Goal: Use online tool/utility: Utilize a website feature to perform a specific function

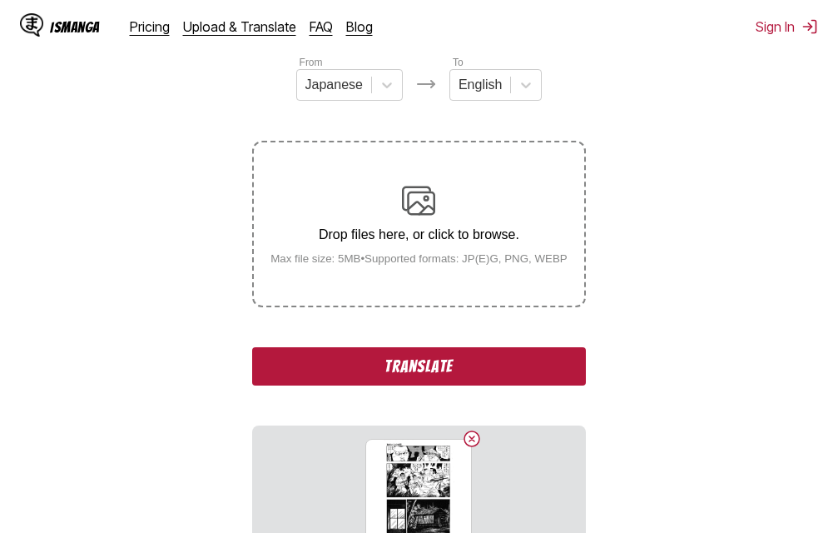
click at [403, 372] on button "Translate" at bounding box center [418, 366] width 333 height 38
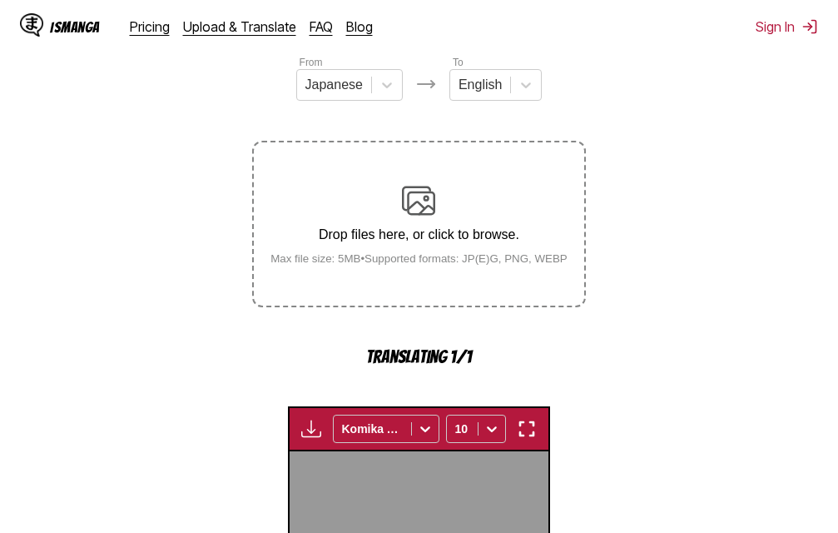
scroll to position [535, 0]
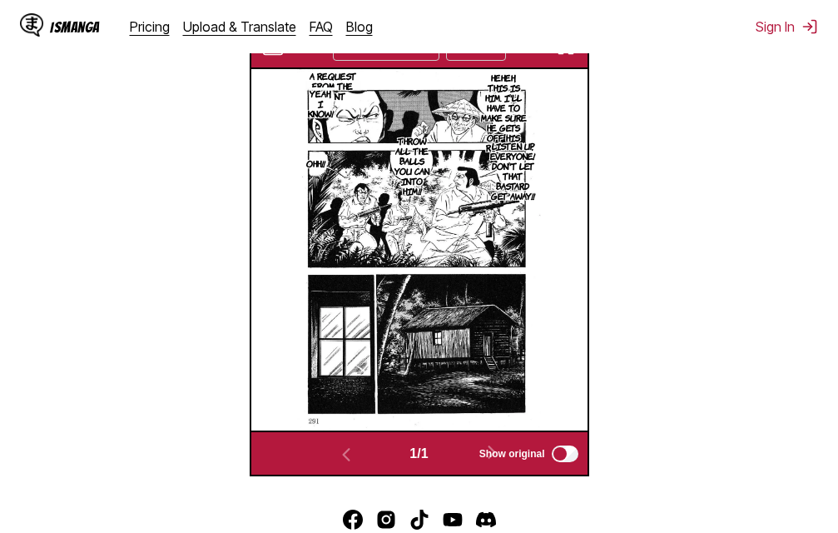
click at [567, 56] on img "button" at bounding box center [566, 47] width 20 height 20
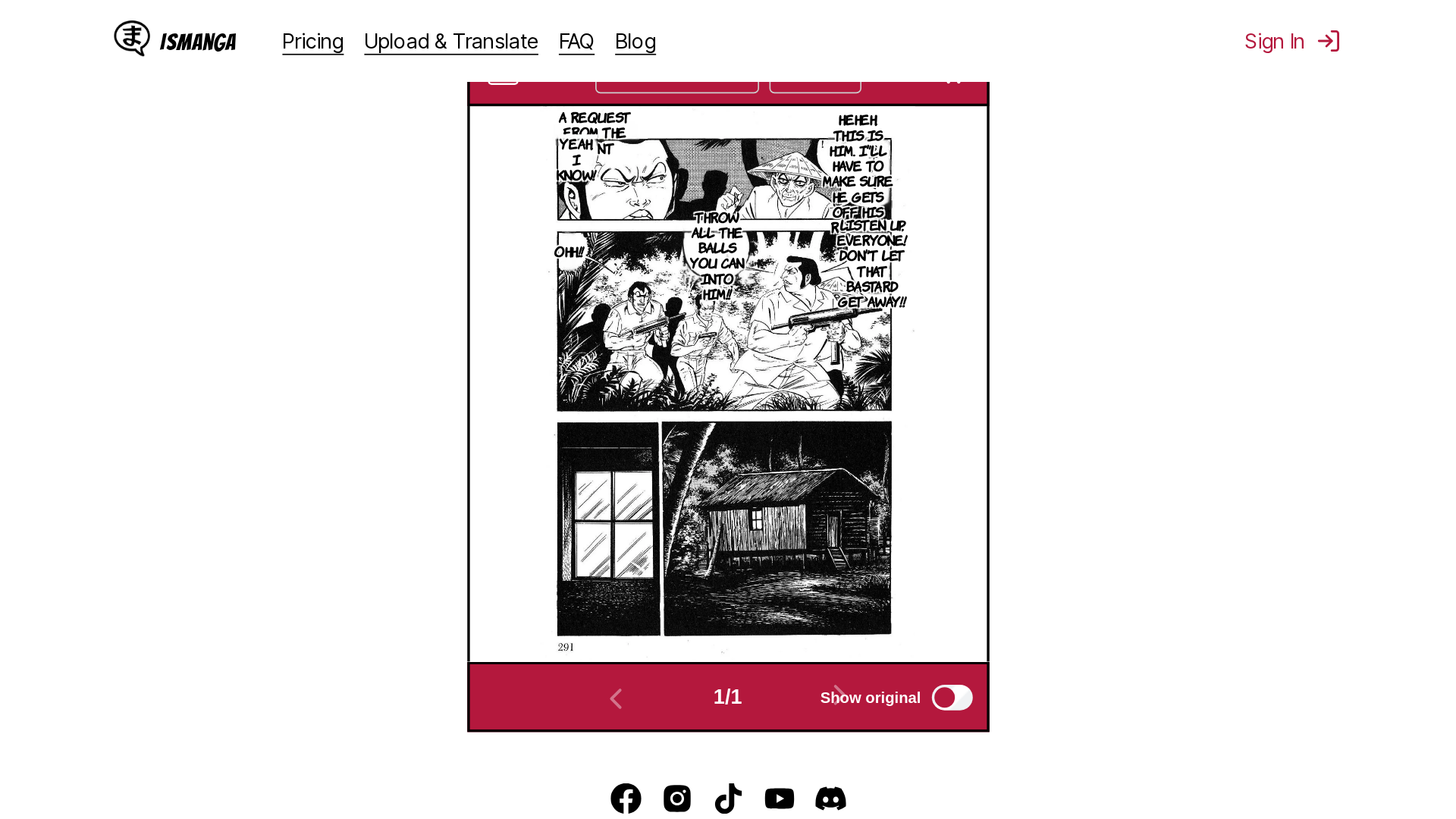
scroll to position [159, 0]
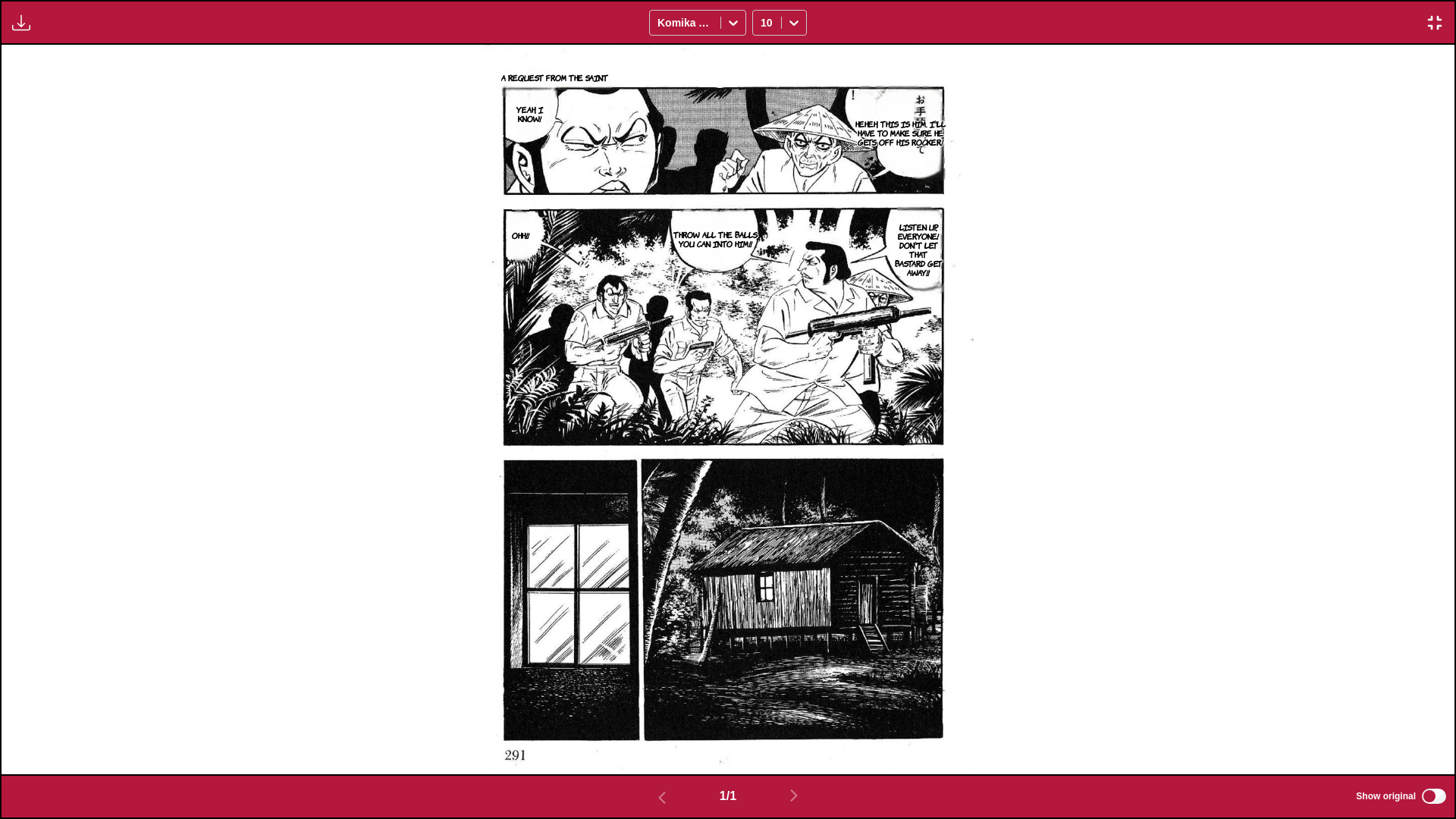
click at [763, 20] on img "button" at bounding box center [1435, 23] width 18 height 18
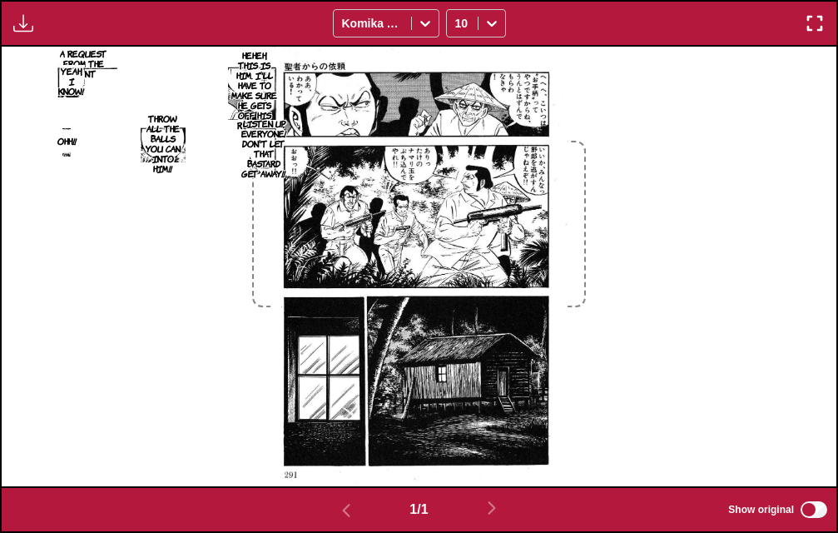
scroll to position [636, 0]
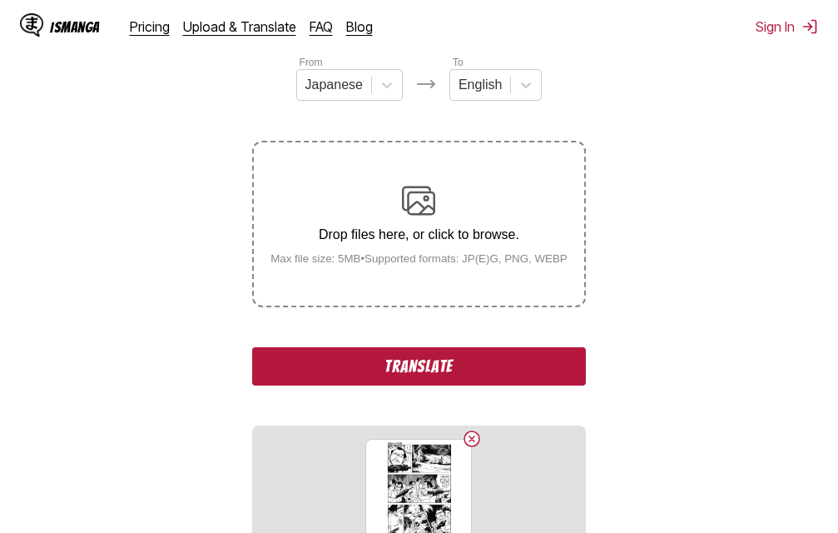
click at [459, 374] on button "Translate" at bounding box center [418, 366] width 333 height 38
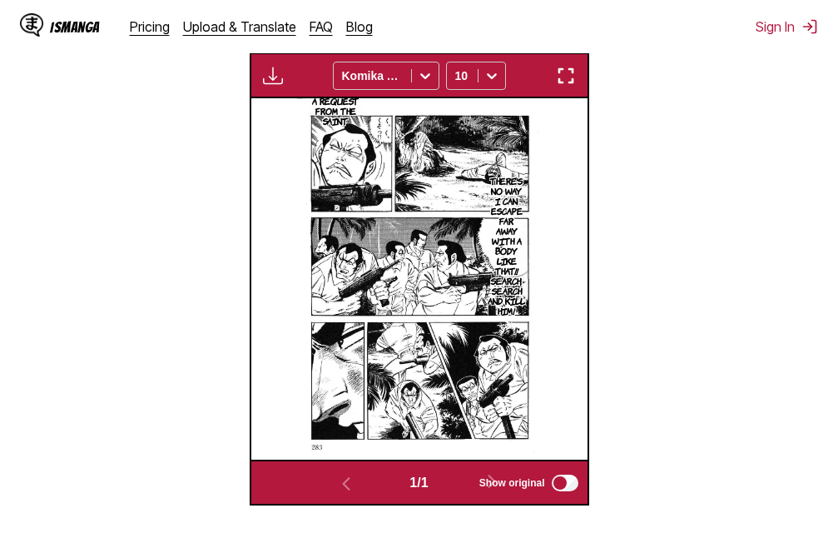
scroll to position [535, 0]
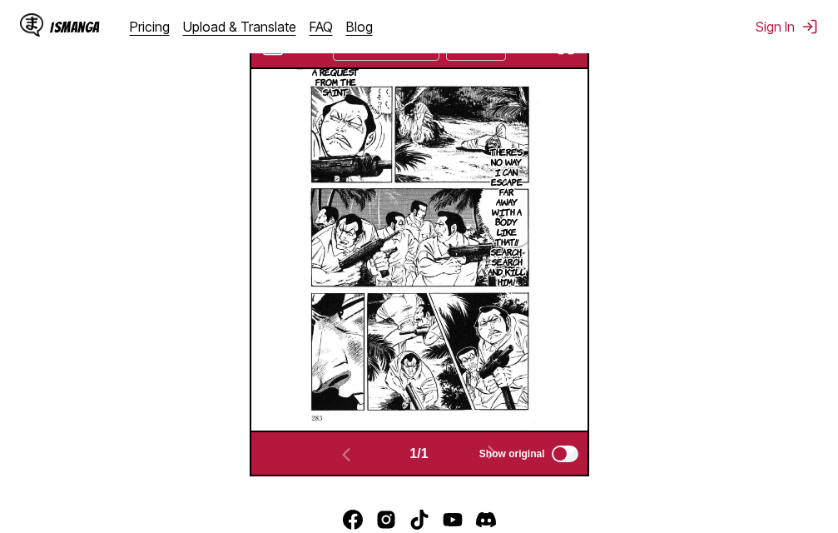
click at [571, 57] on img "button" at bounding box center [566, 47] width 20 height 20
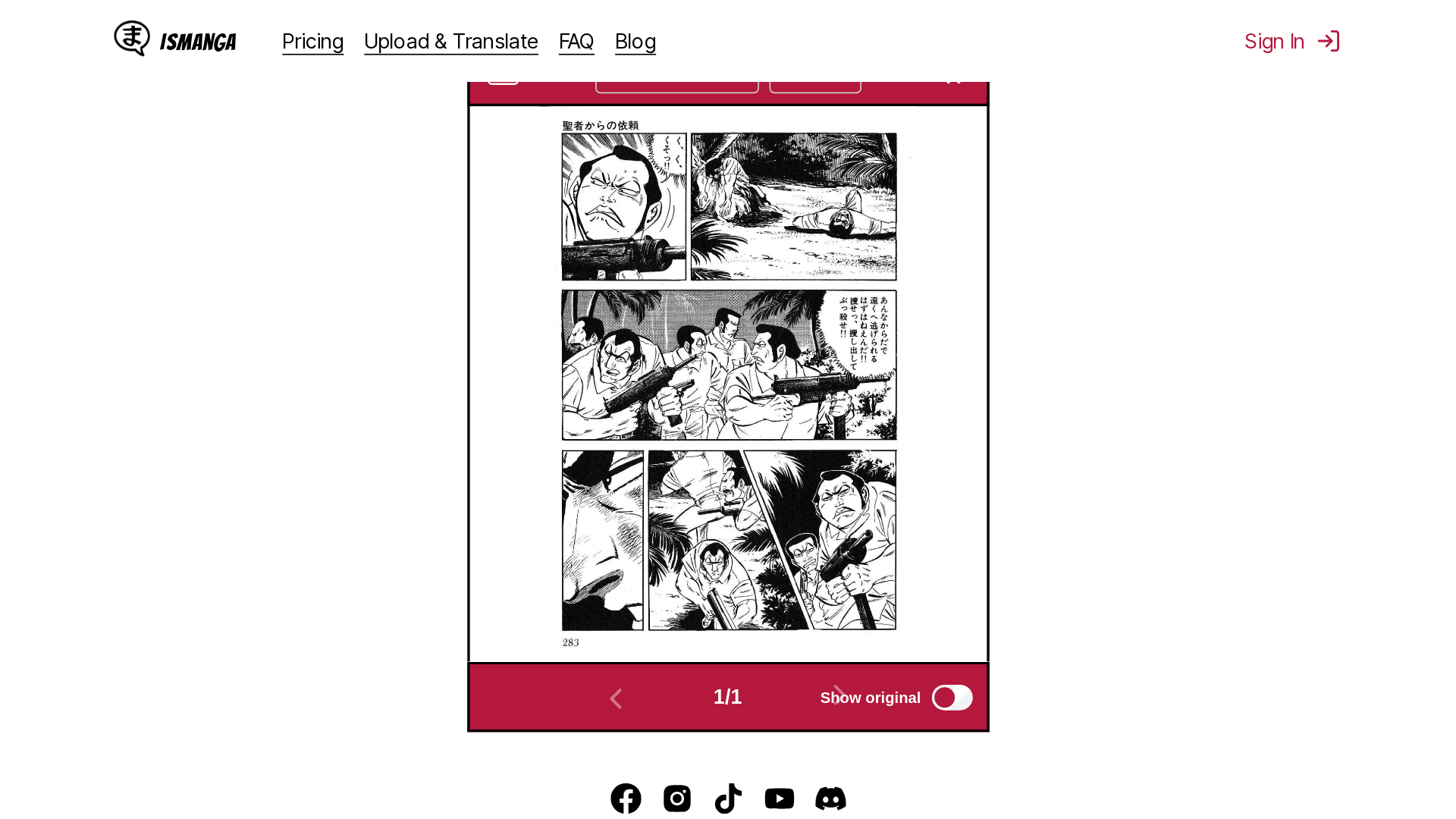
scroll to position [159, 0]
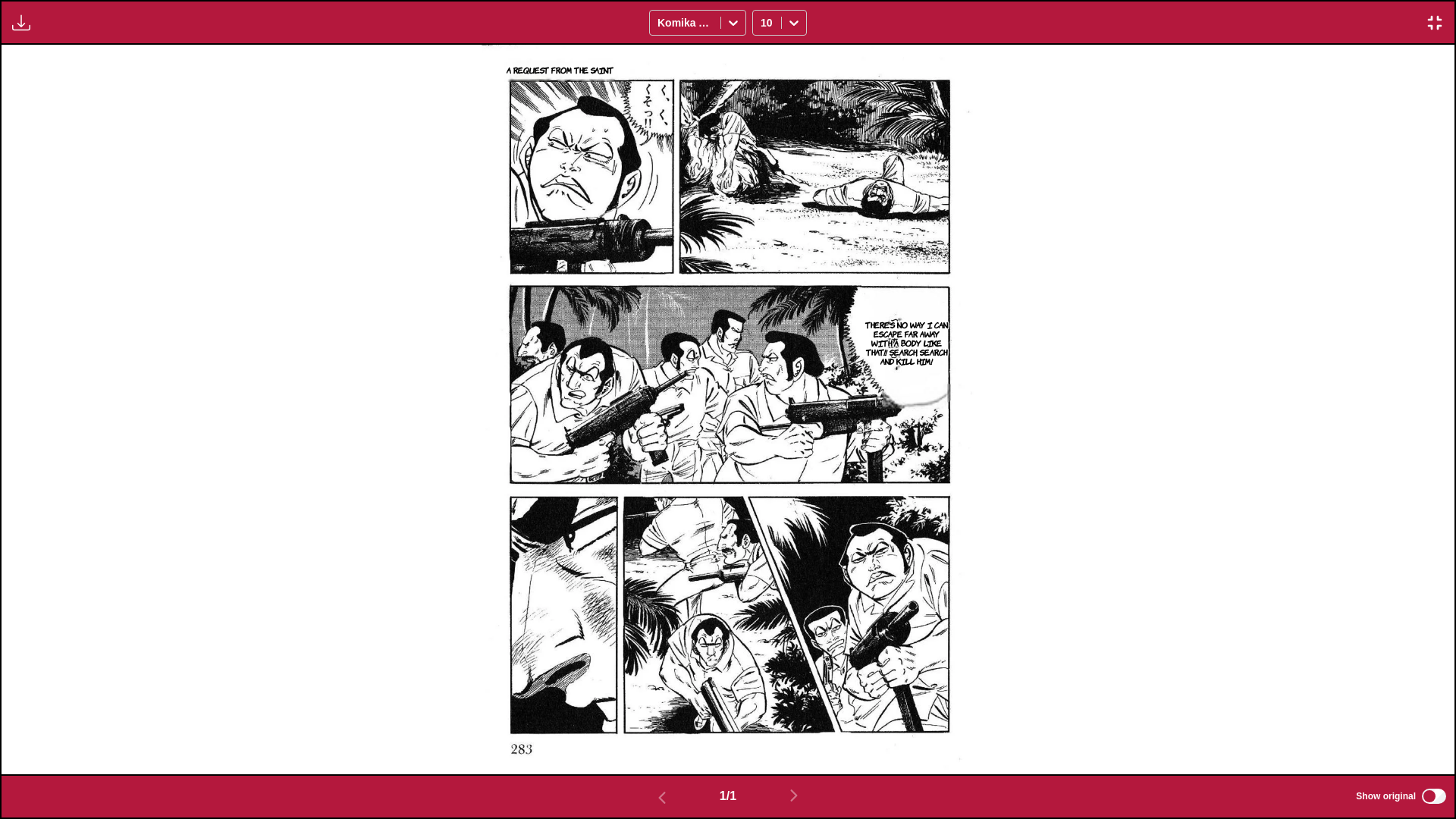
click at [763, 19] on div "Available for premium users only Komika Axis 10" at bounding box center [728, 22] width 1456 height 45
click at [763, 22] on img "button" at bounding box center [1435, 23] width 18 height 18
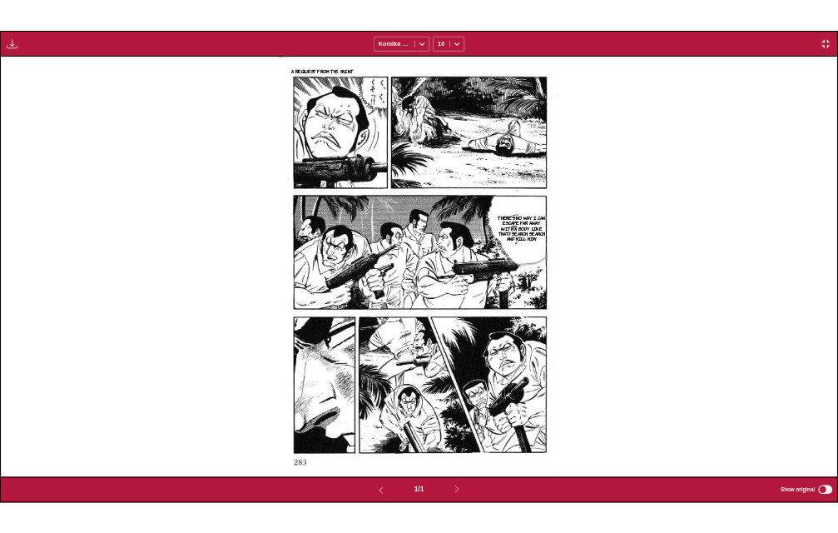
scroll to position [435, 0]
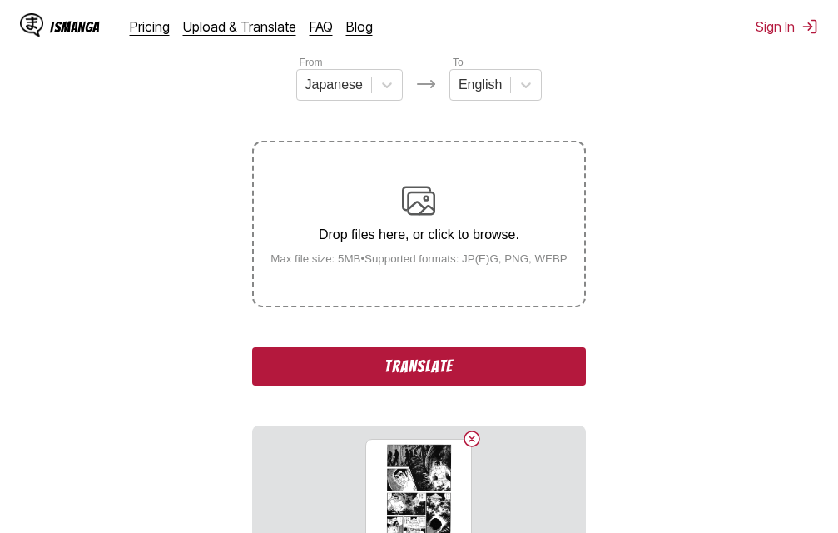
click at [386, 365] on button "Translate" at bounding box center [418, 366] width 333 height 38
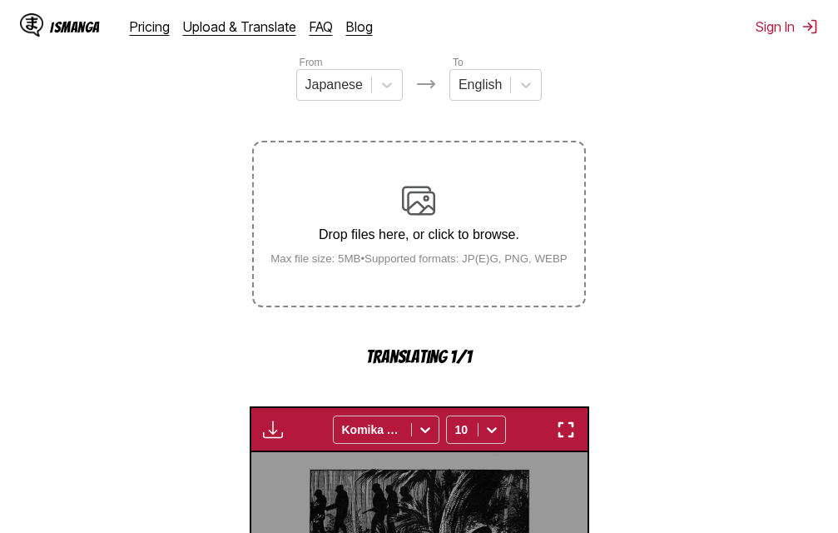
scroll to position [535, 0]
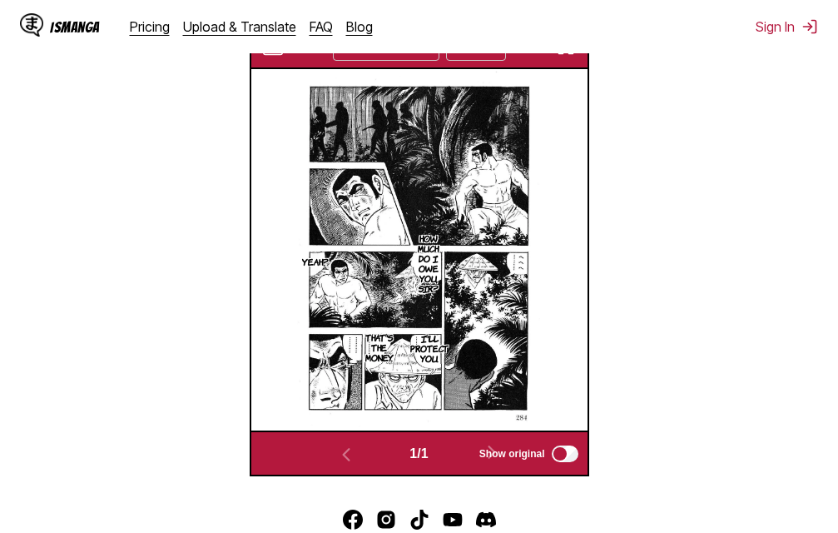
click at [569, 57] on img "button" at bounding box center [566, 47] width 20 height 20
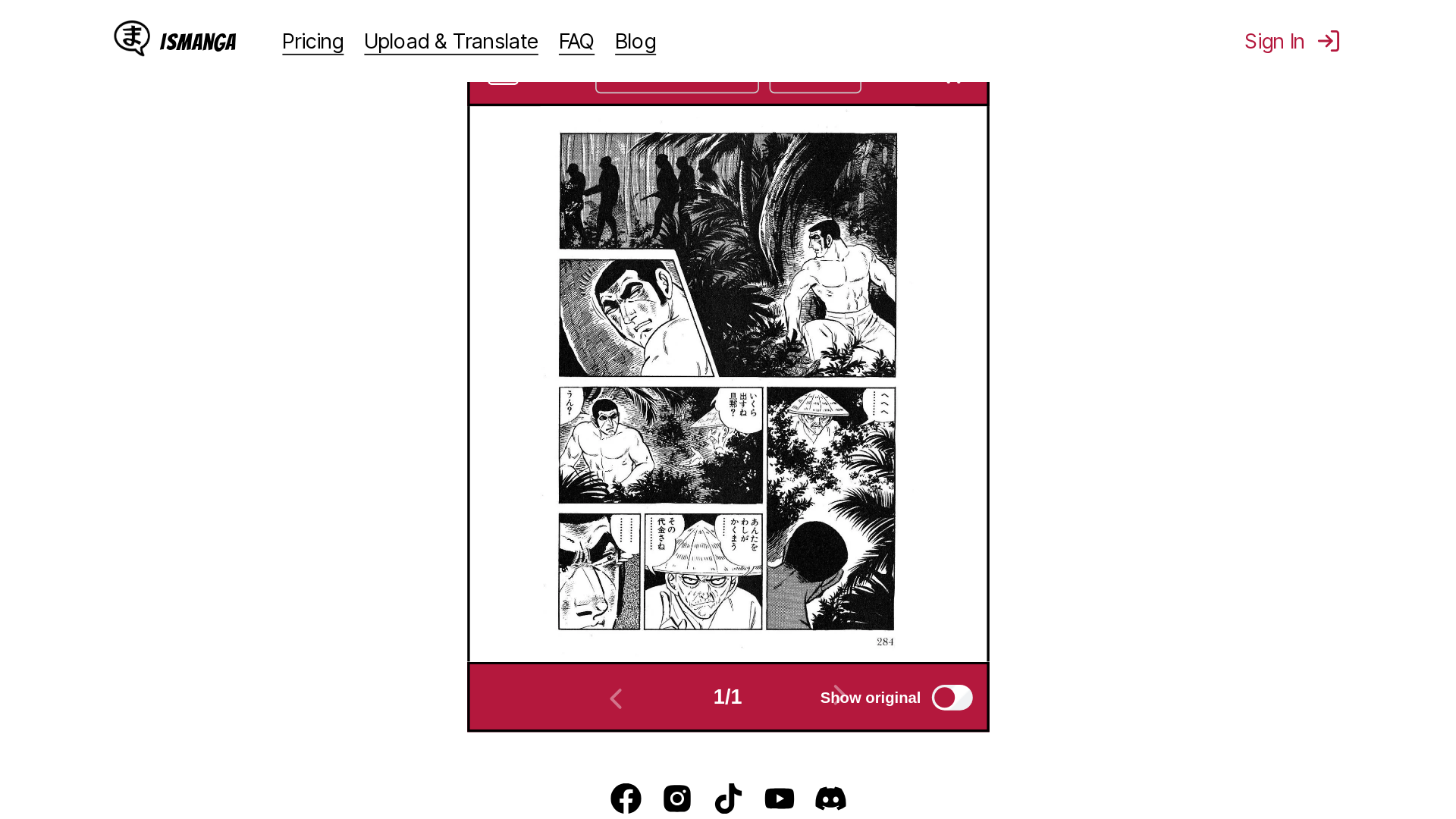
scroll to position [159, 0]
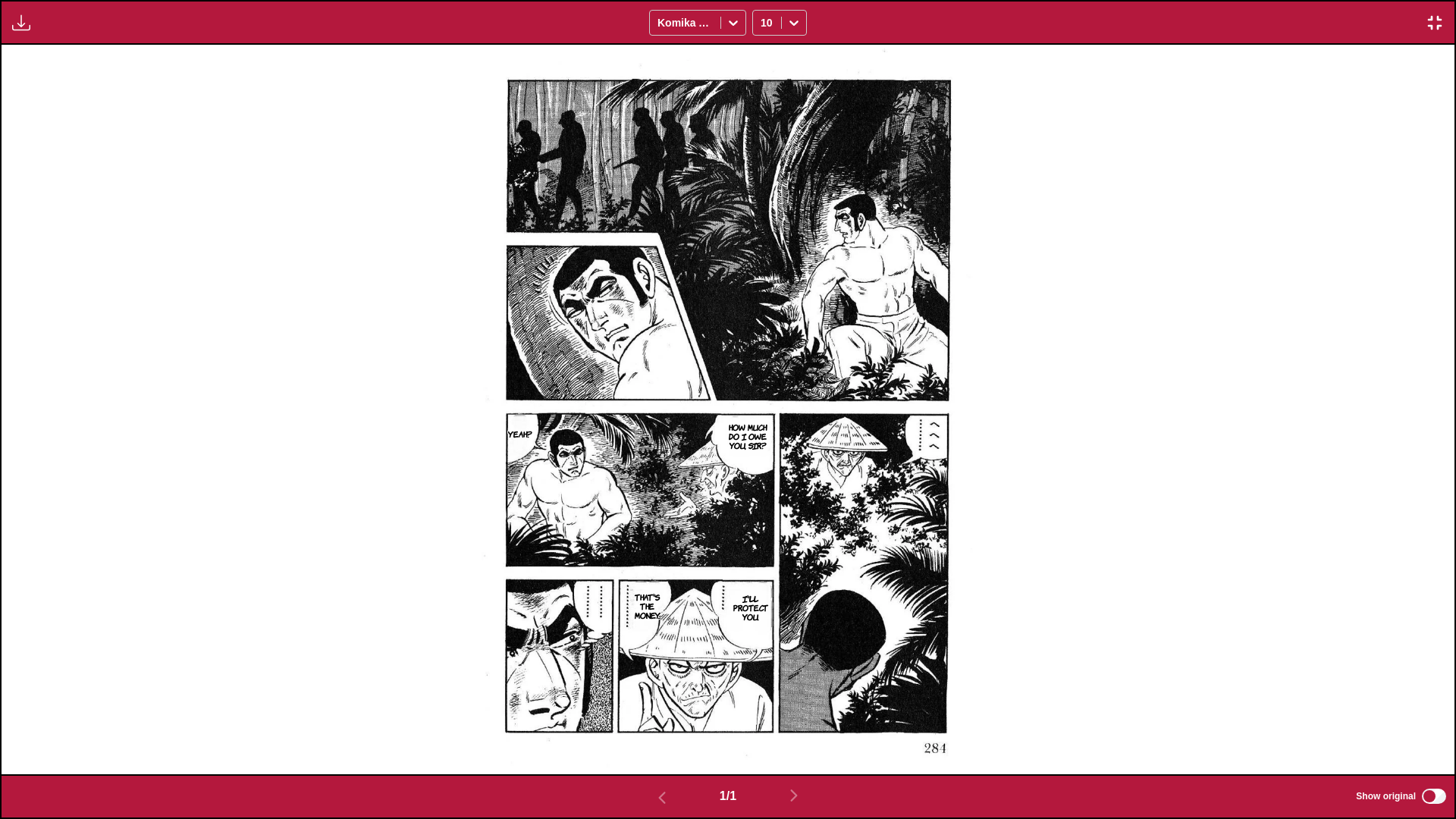
click at [763, 15] on img "button" at bounding box center [1435, 23] width 18 height 18
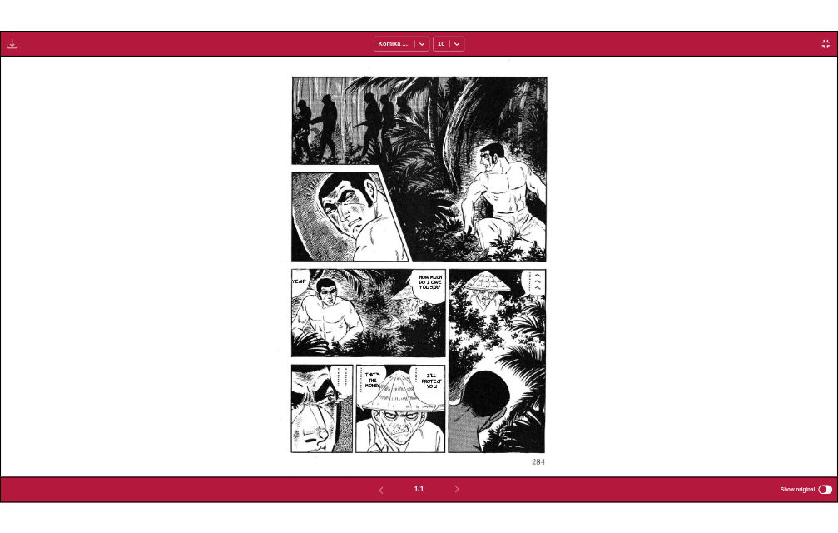
scroll to position [435, 0]
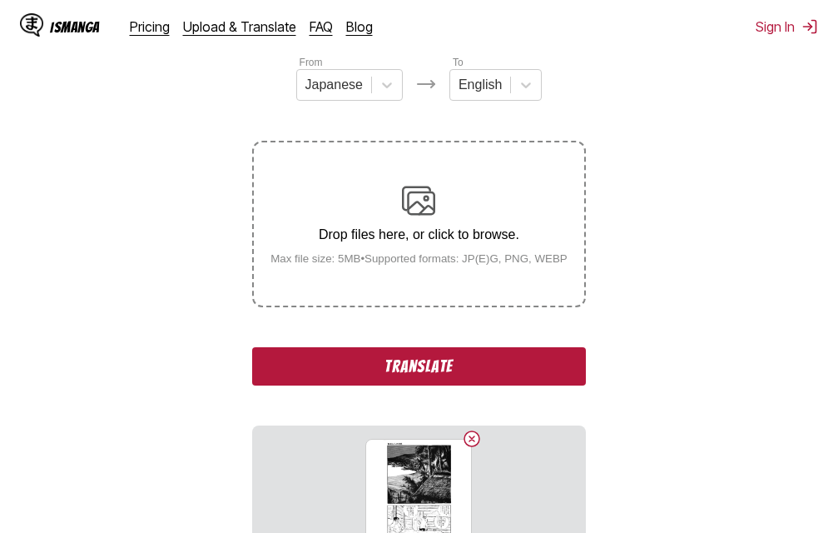
click at [439, 370] on button "Translate" at bounding box center [418, 366] width 333 height 38
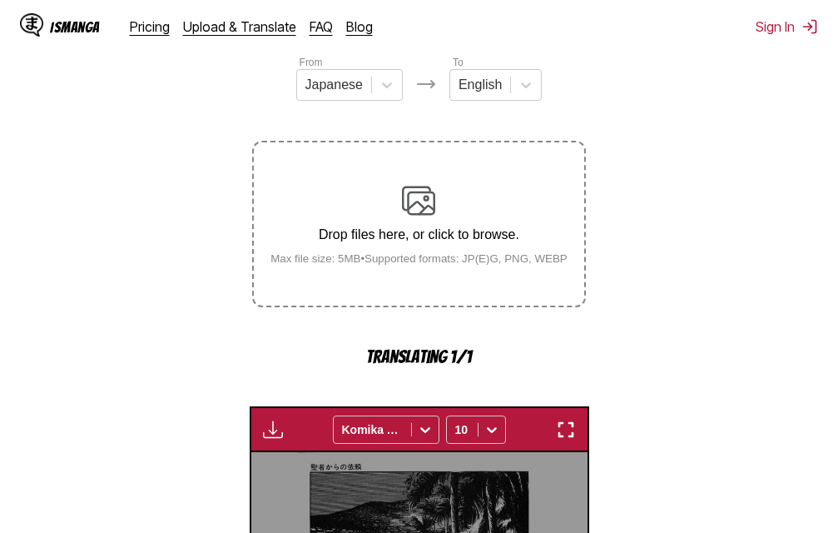
scroll to position [535, 0]
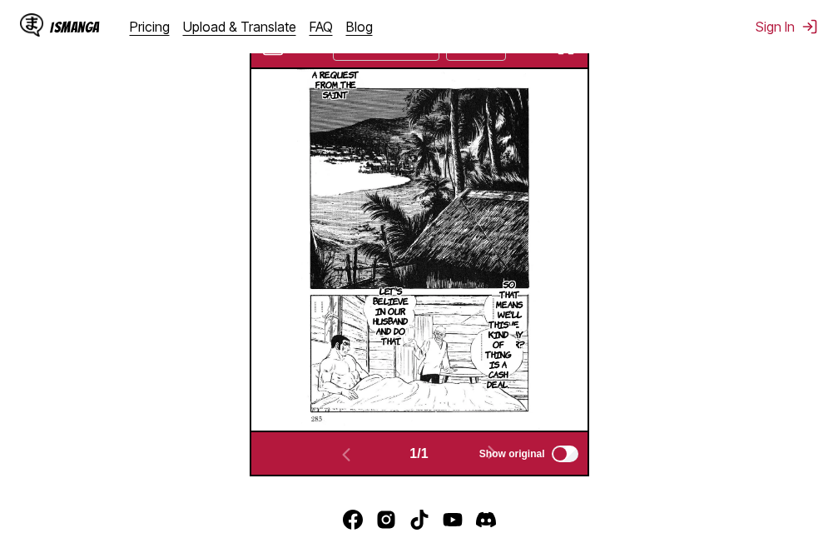
click at [570, 55] on img "button" at bounding box center [566, 47] width 20 height 20
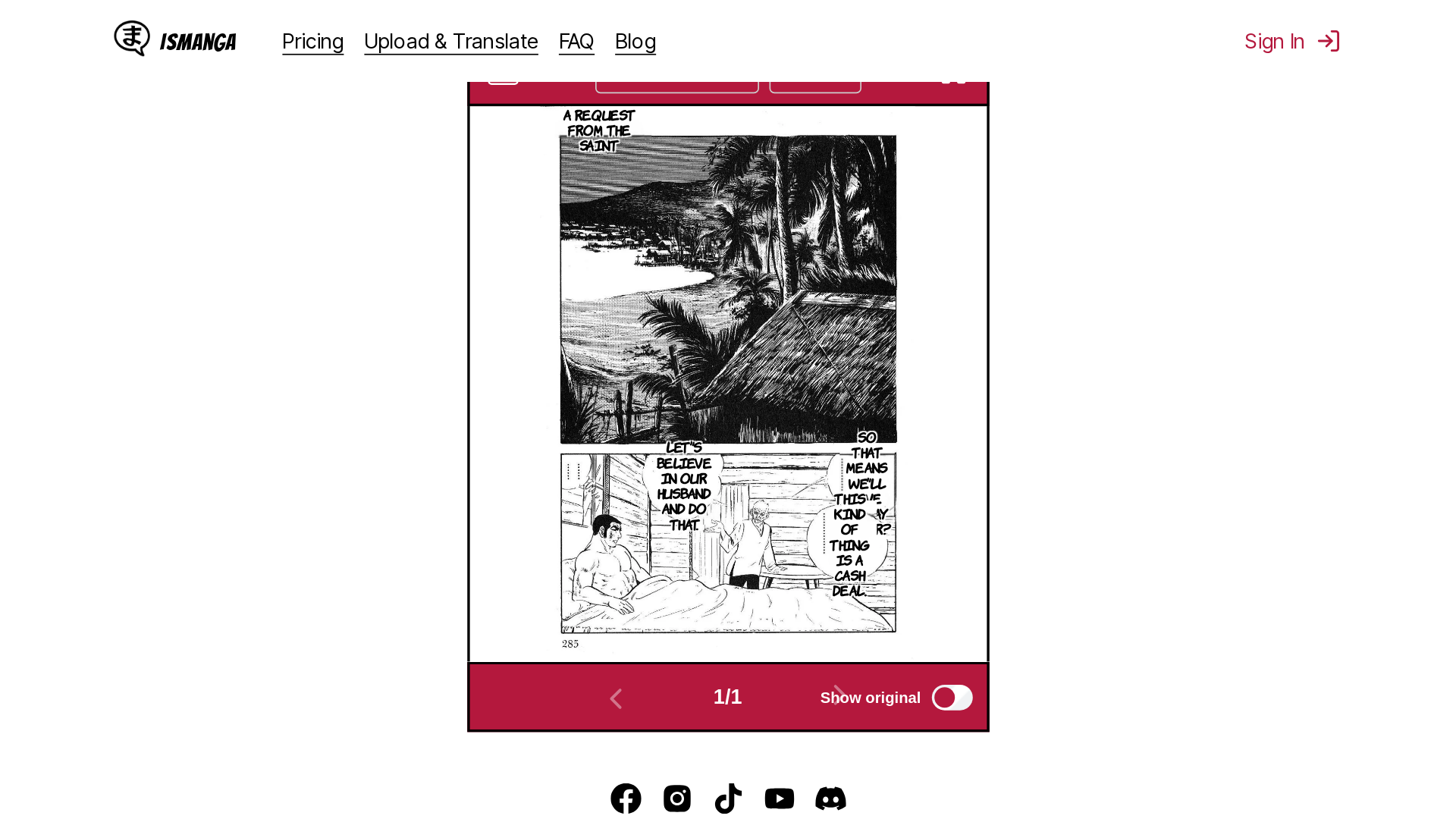
scroll to position [159, 0]
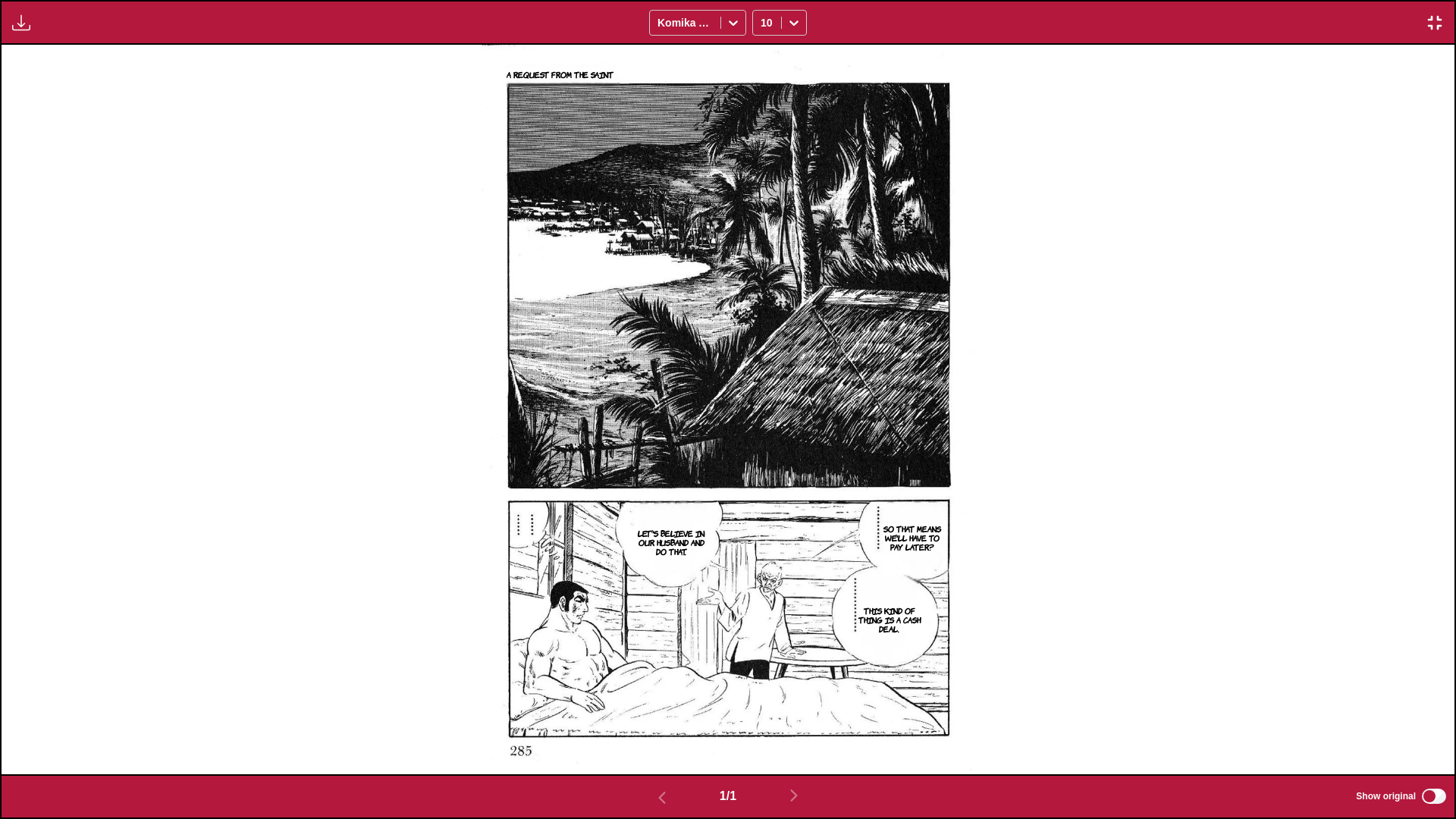
click at [763, 20] on img "button" at bounding box center [1435, 23] width 18 height 18
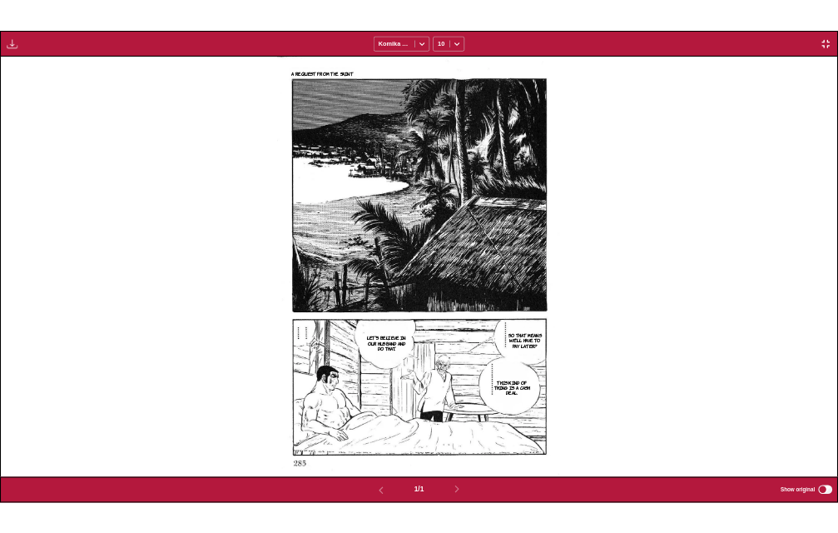
scroll to position [435, 0]
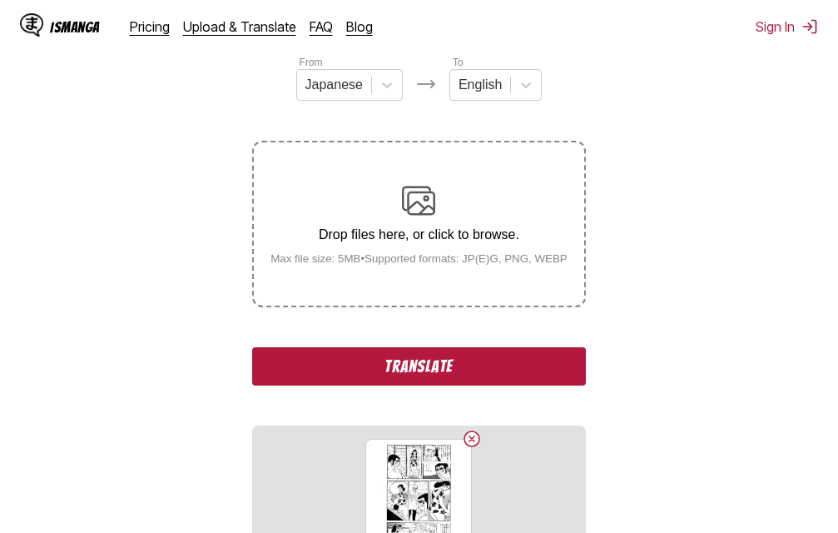
click at [455, 370] on button "Translate" at bounding box center [418, 366] width 333 height 38
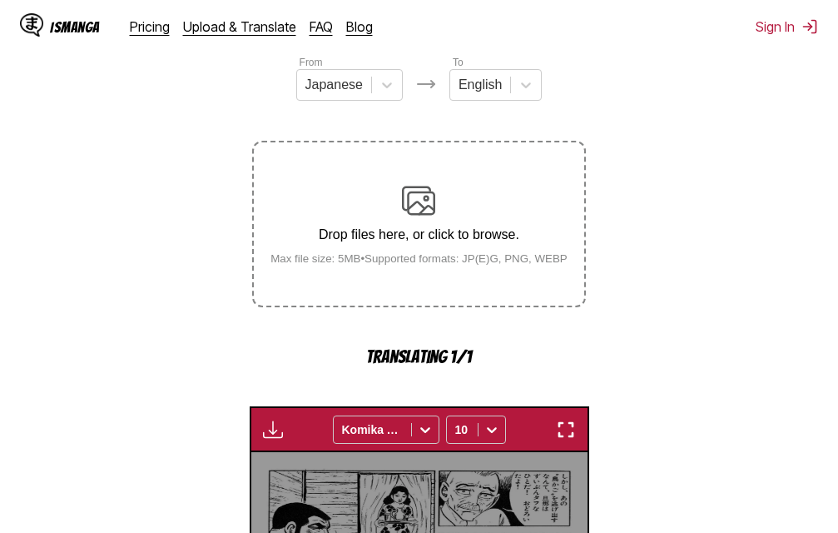
scroll to position [535, 0]
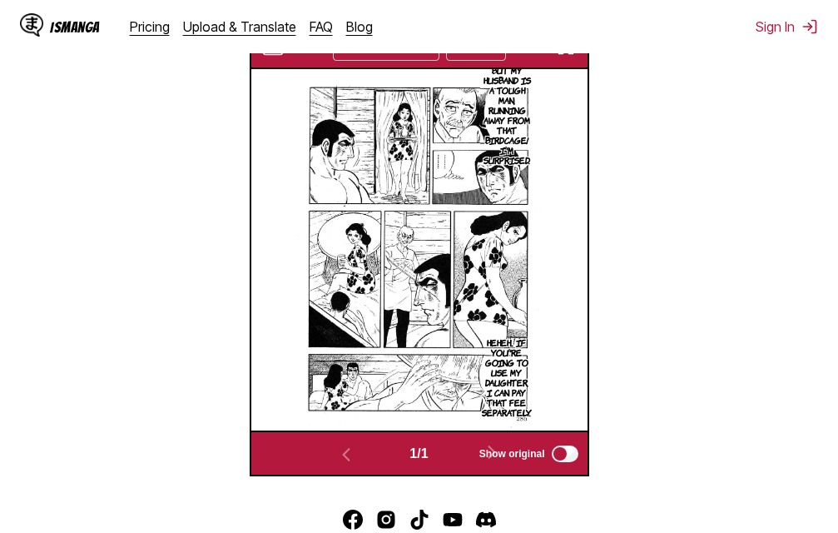
click at [566, 53] on img "button" at bounding box center [566, 47] width 20 height 20
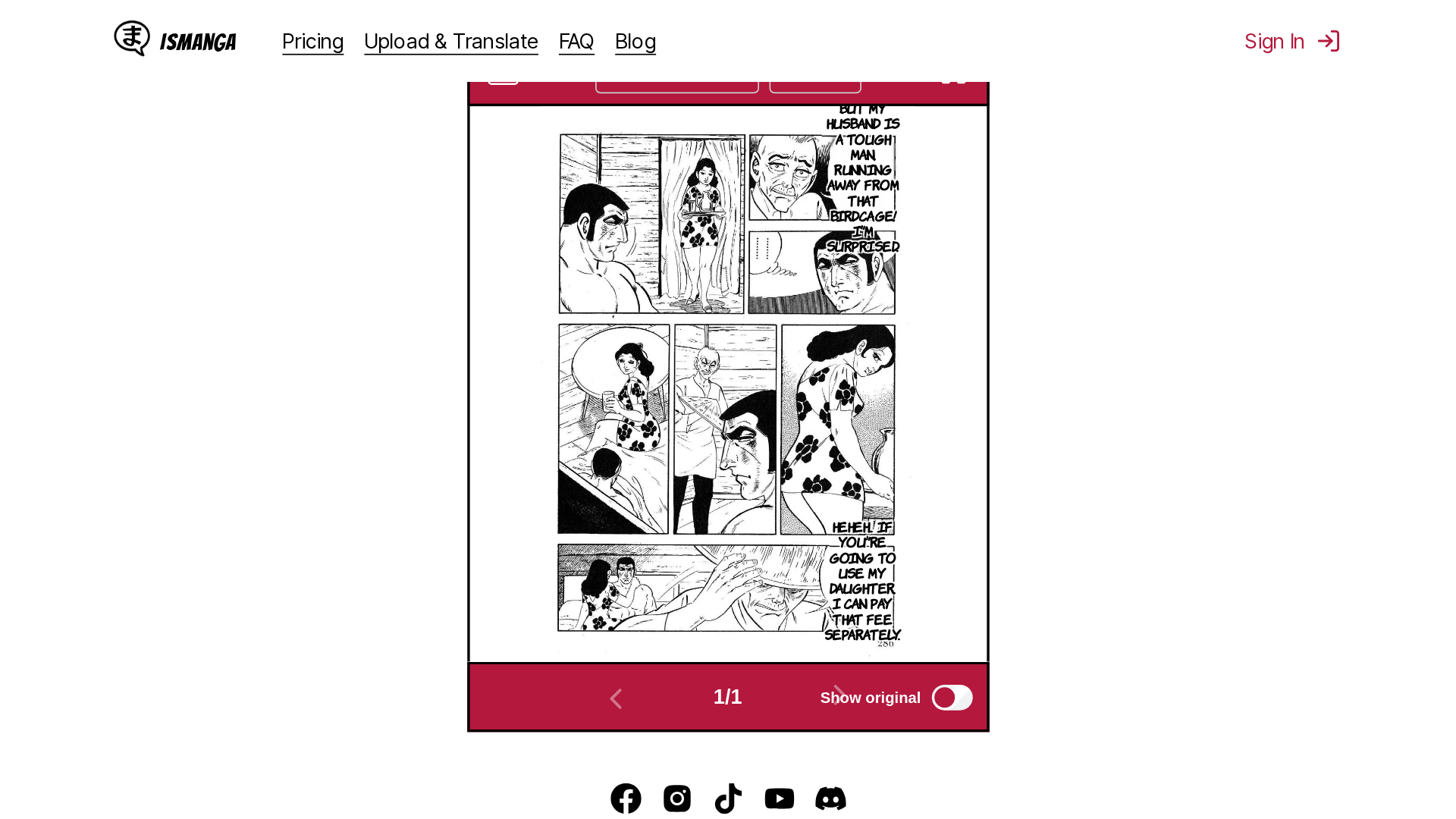
scroll to position [159, 0]
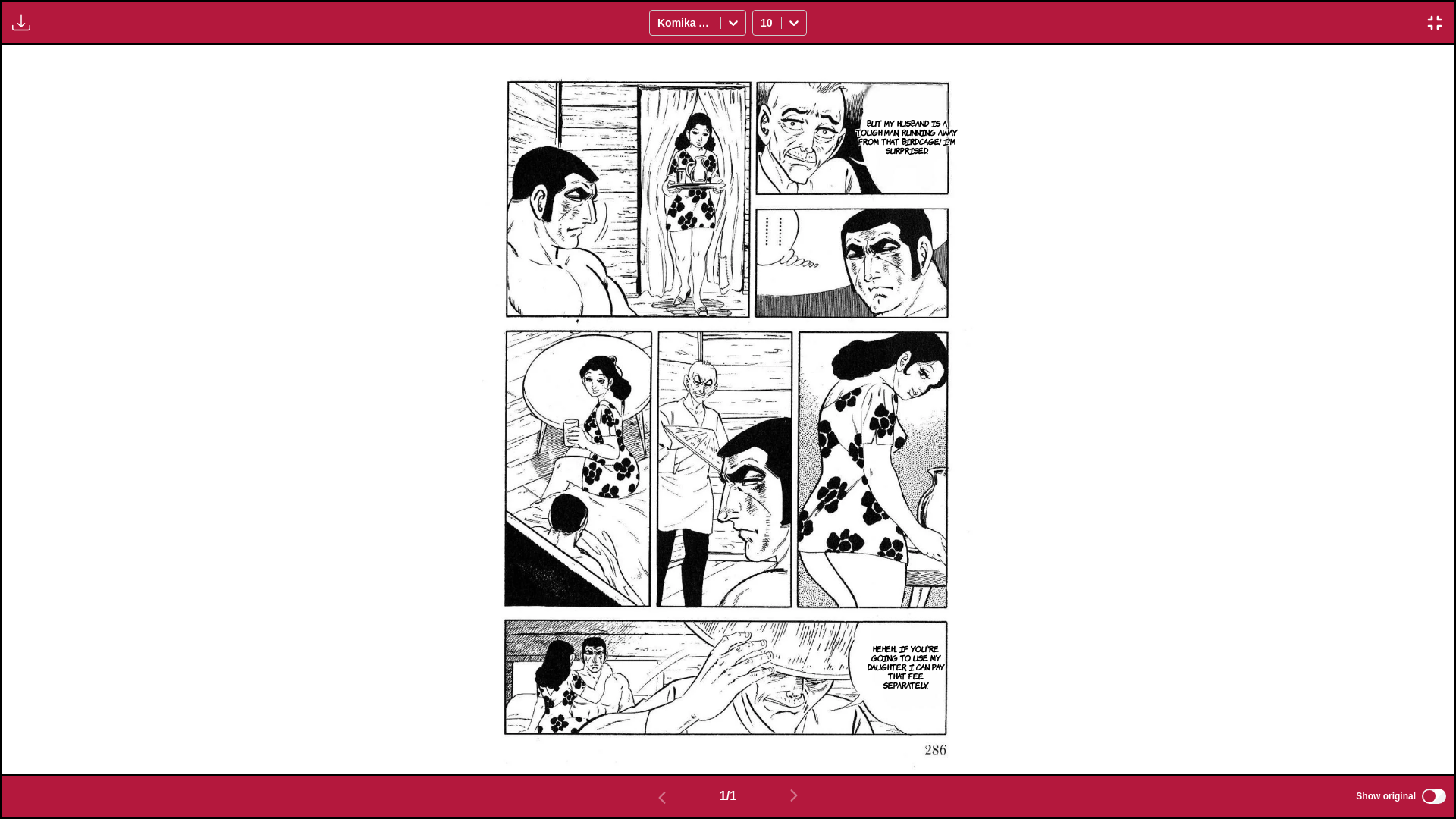
click at [763, 26] on img "button" at bounding box center [1435, 23] width 18 height 18
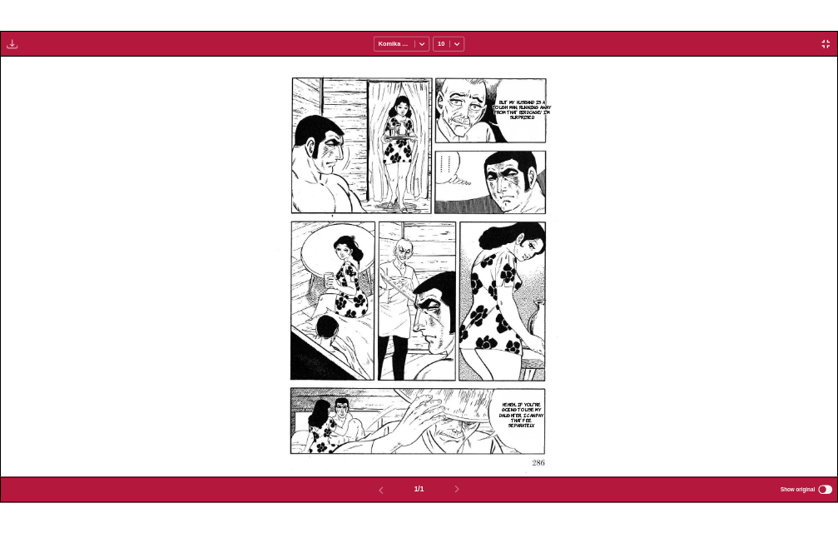
scroll to position [435, 0]
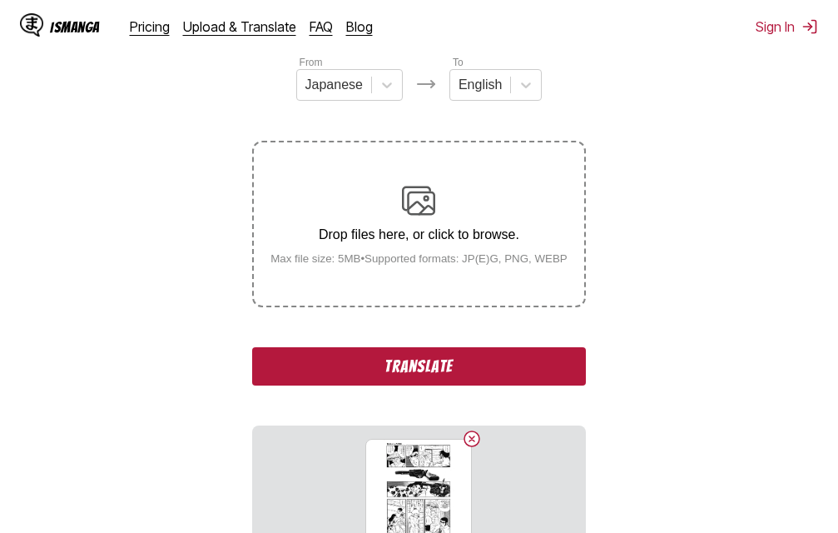
click at [395, 372] on button "Translate" at bounding box center [418, 366] width 333 height 38
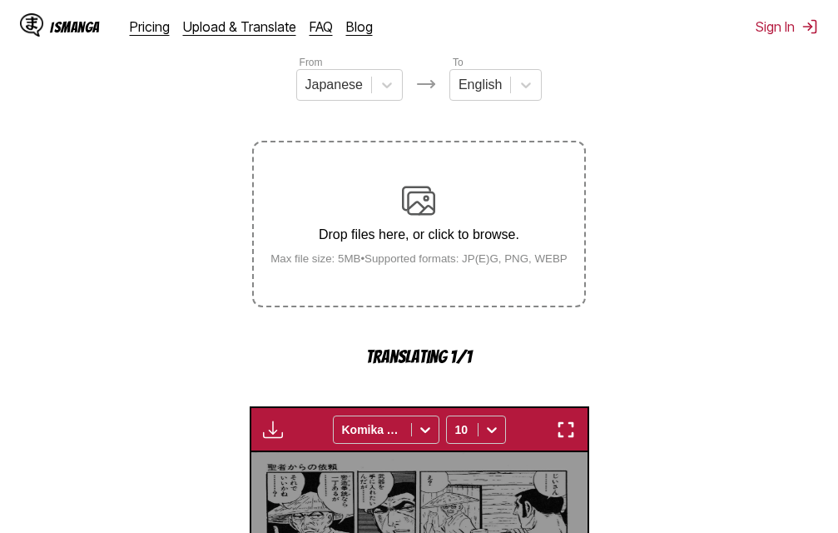
scroll to position [535, 0]
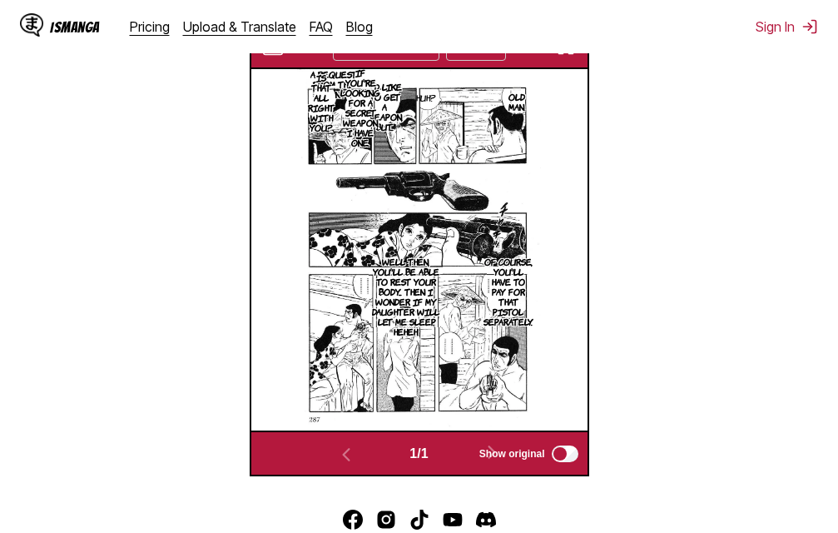
click at [571, 57] on img "button" at bounding box center [566, 47] width 20 height 20
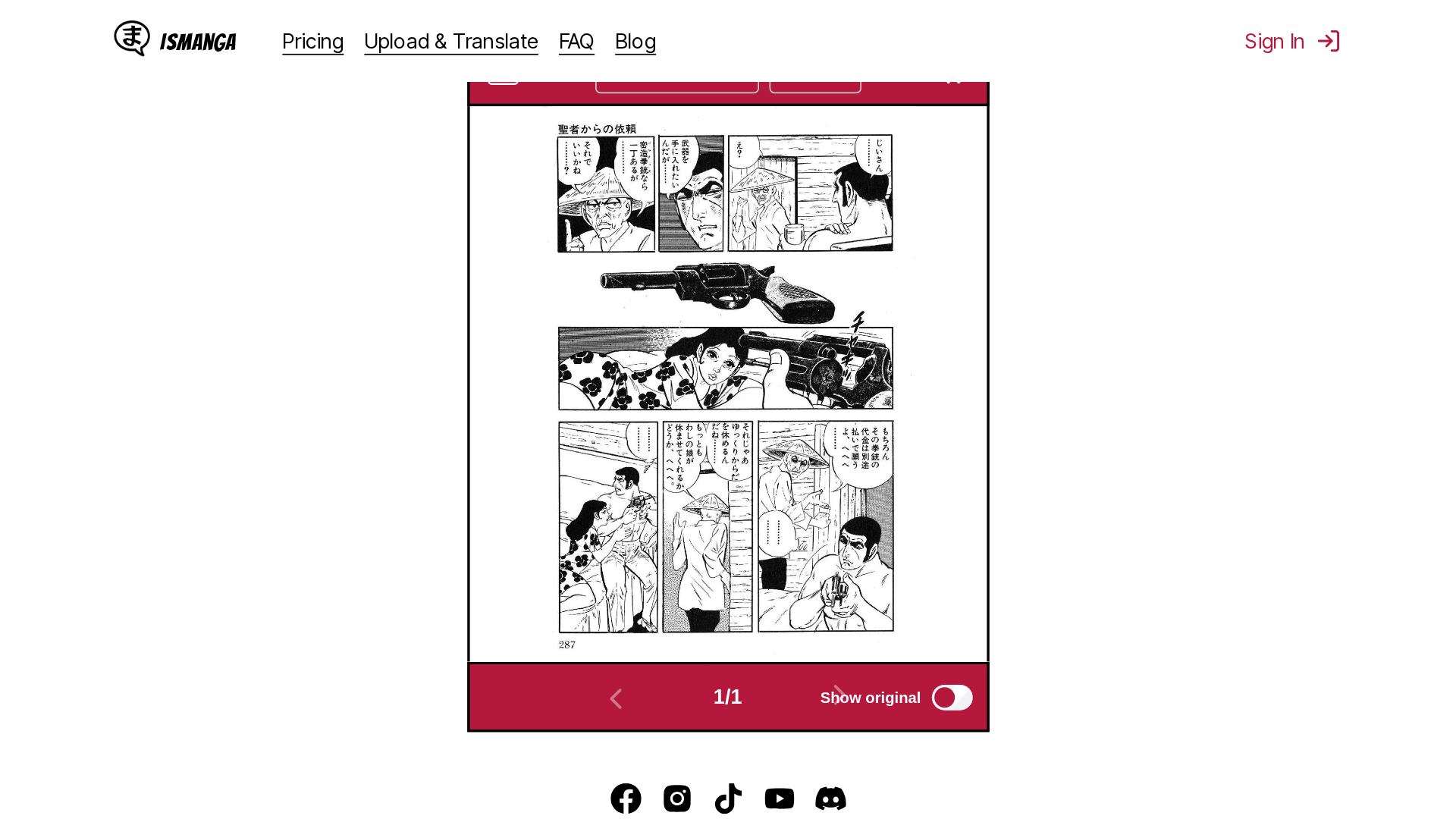
scroll to position [159, 0]
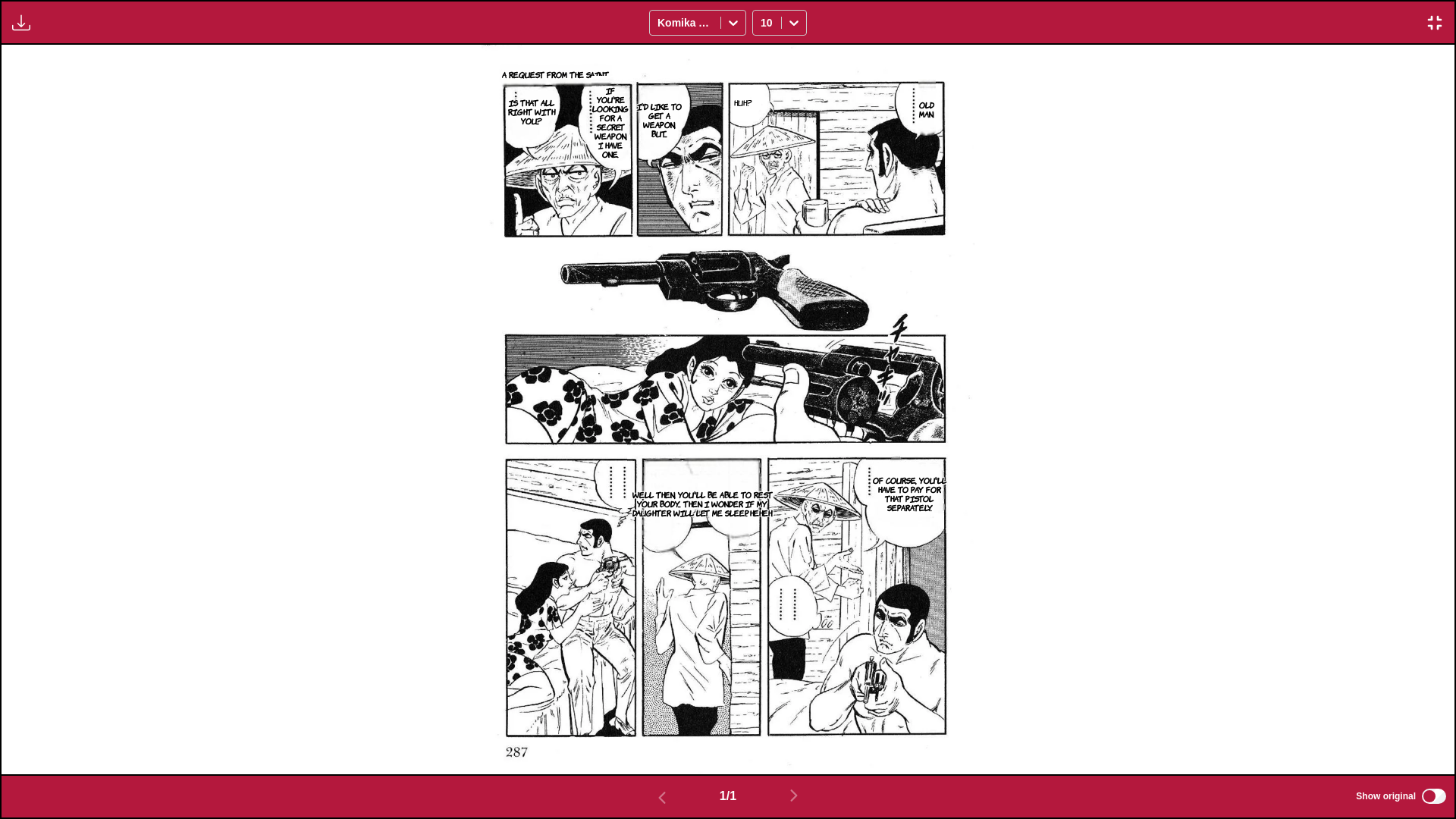
click at [763, 24] on img "button" at bounding box center [1435, 23] width 18 height 18
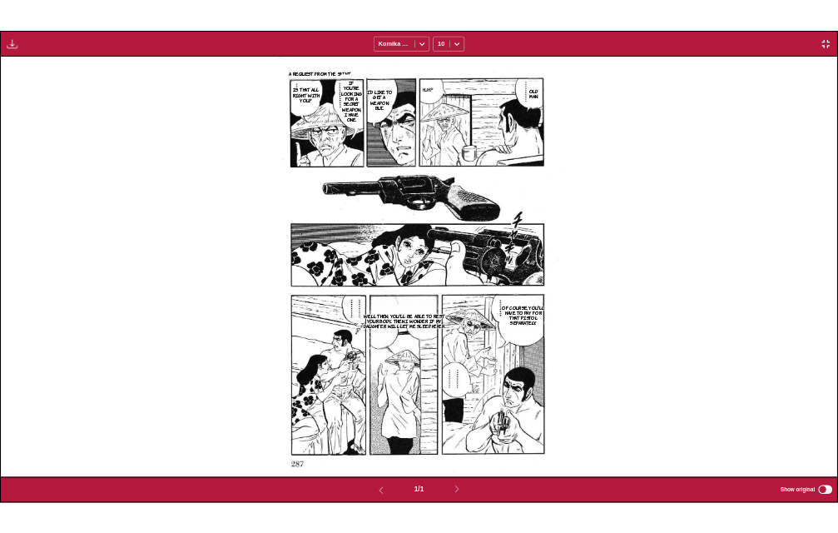
scroll to position [435, 0]
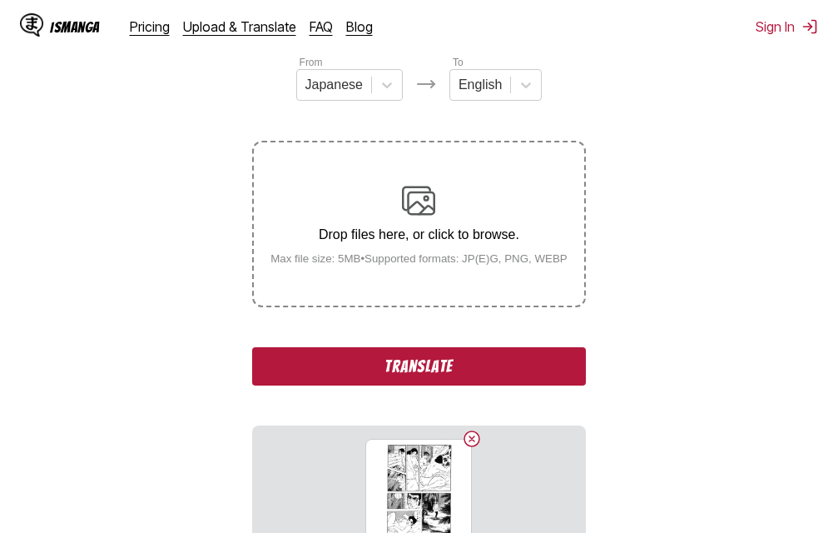
click at [394, 378] on button "Translate" at bounding box center [418, 366] width 333 height 38
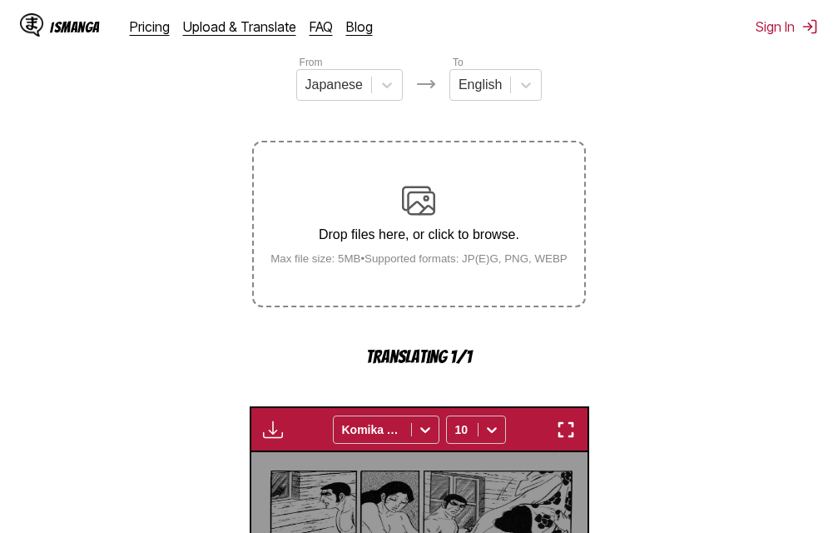
scroll to position [535, 0]
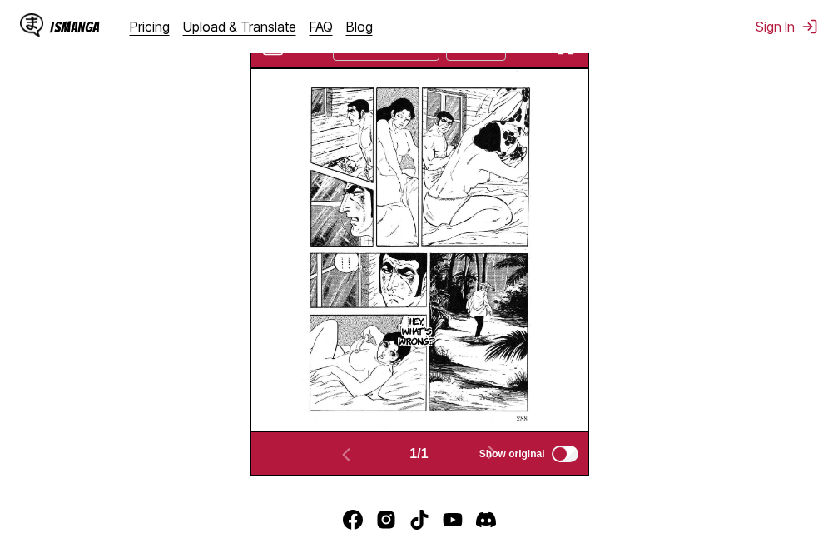
click at [569, 55] on img "button" at bounding box center [566, 47] width 20 height 20
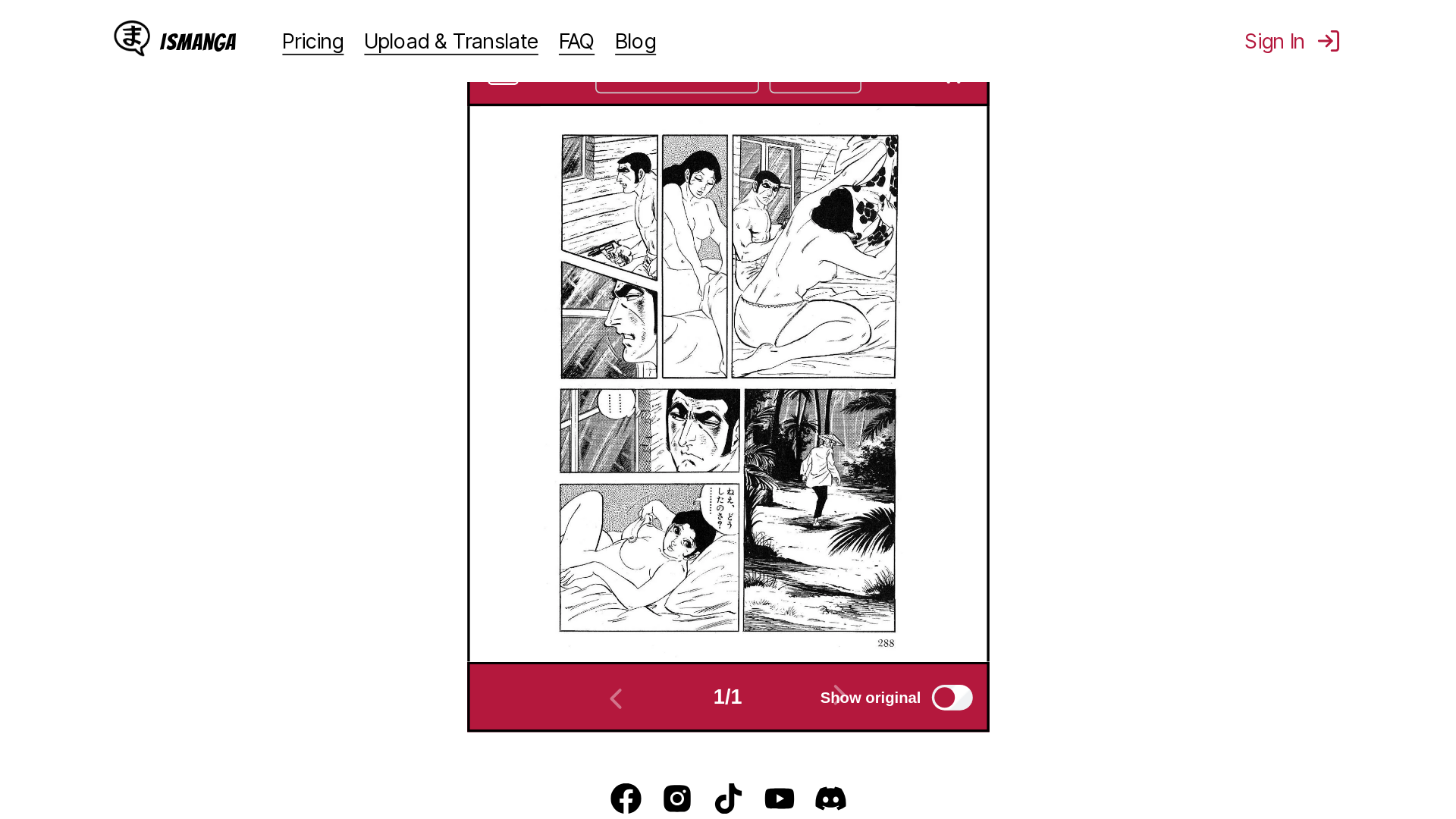
scroll to position [159, 0]
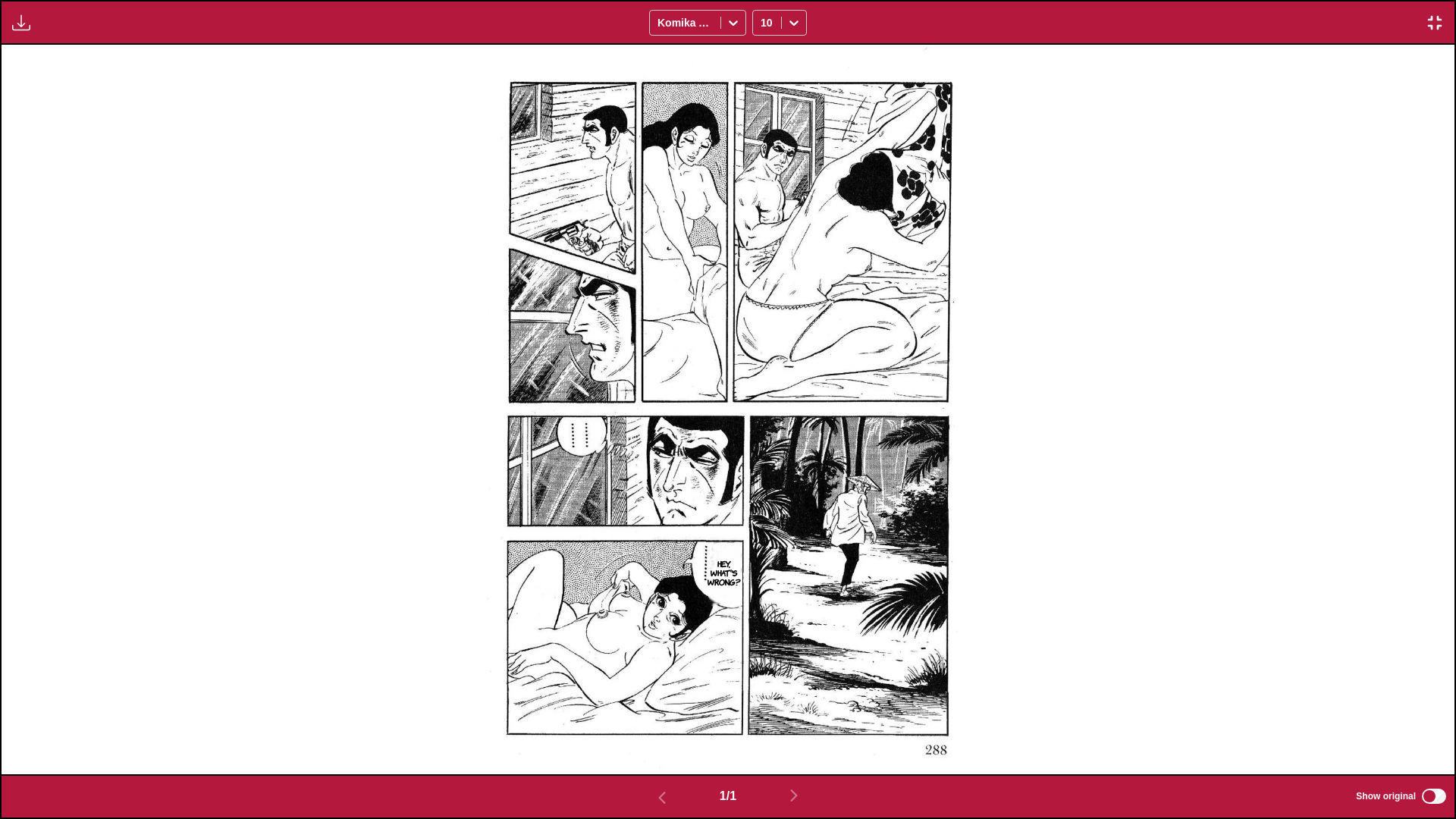
click at [763, 22] on img "button" at bounding box center [1435, 23] width 18 height 18
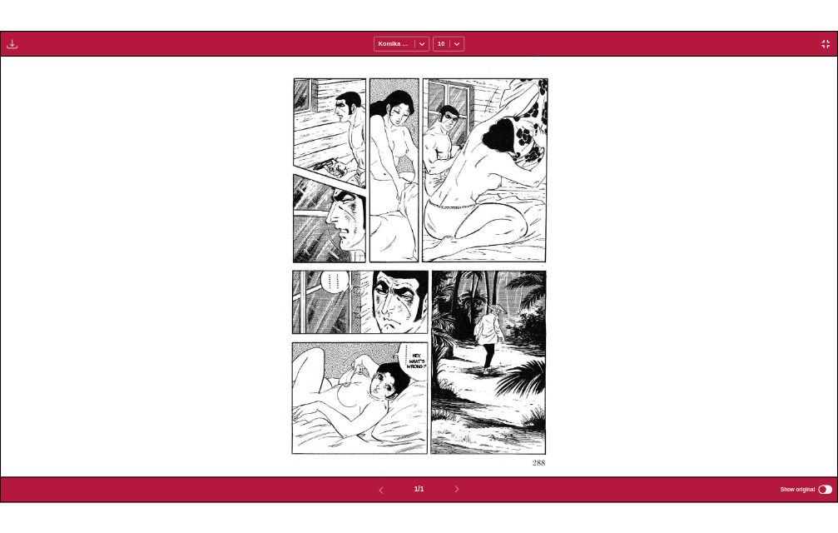
scroll to position [435, 0]
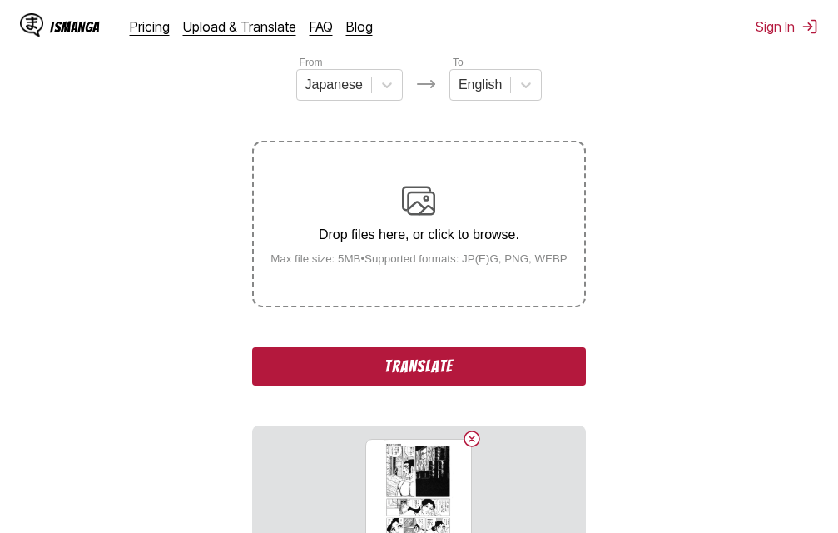
click at [478, 377] on button "Translate" at bounding box center [418, 366] width 333 height 38
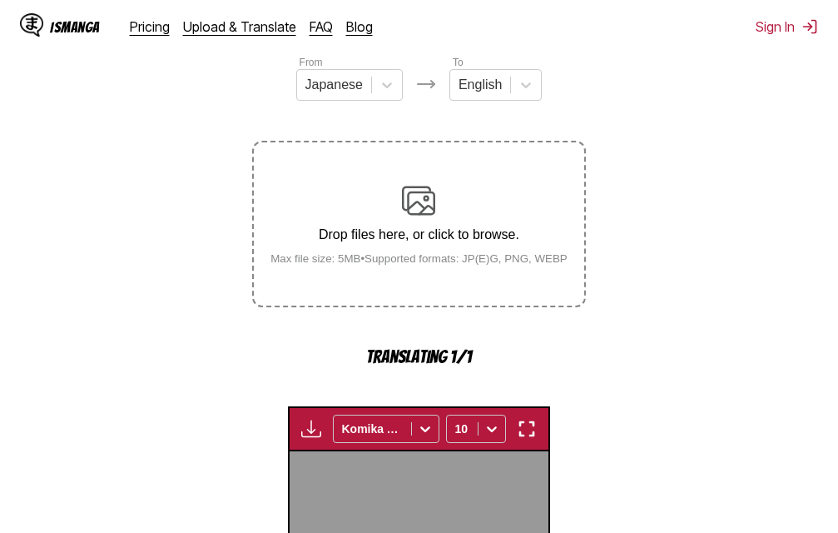
scroll to position [535, 0]
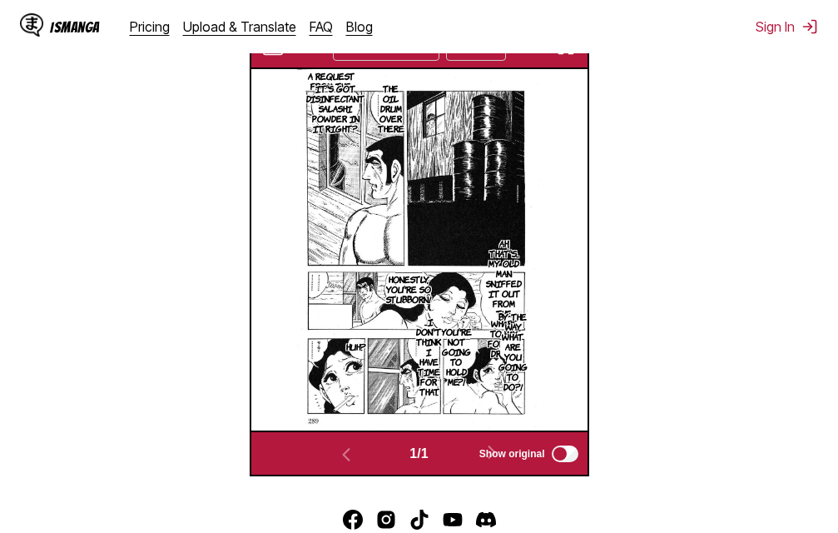
click at [565, 57] on img "button" at bounding box center [566, 47] width 20 height 20
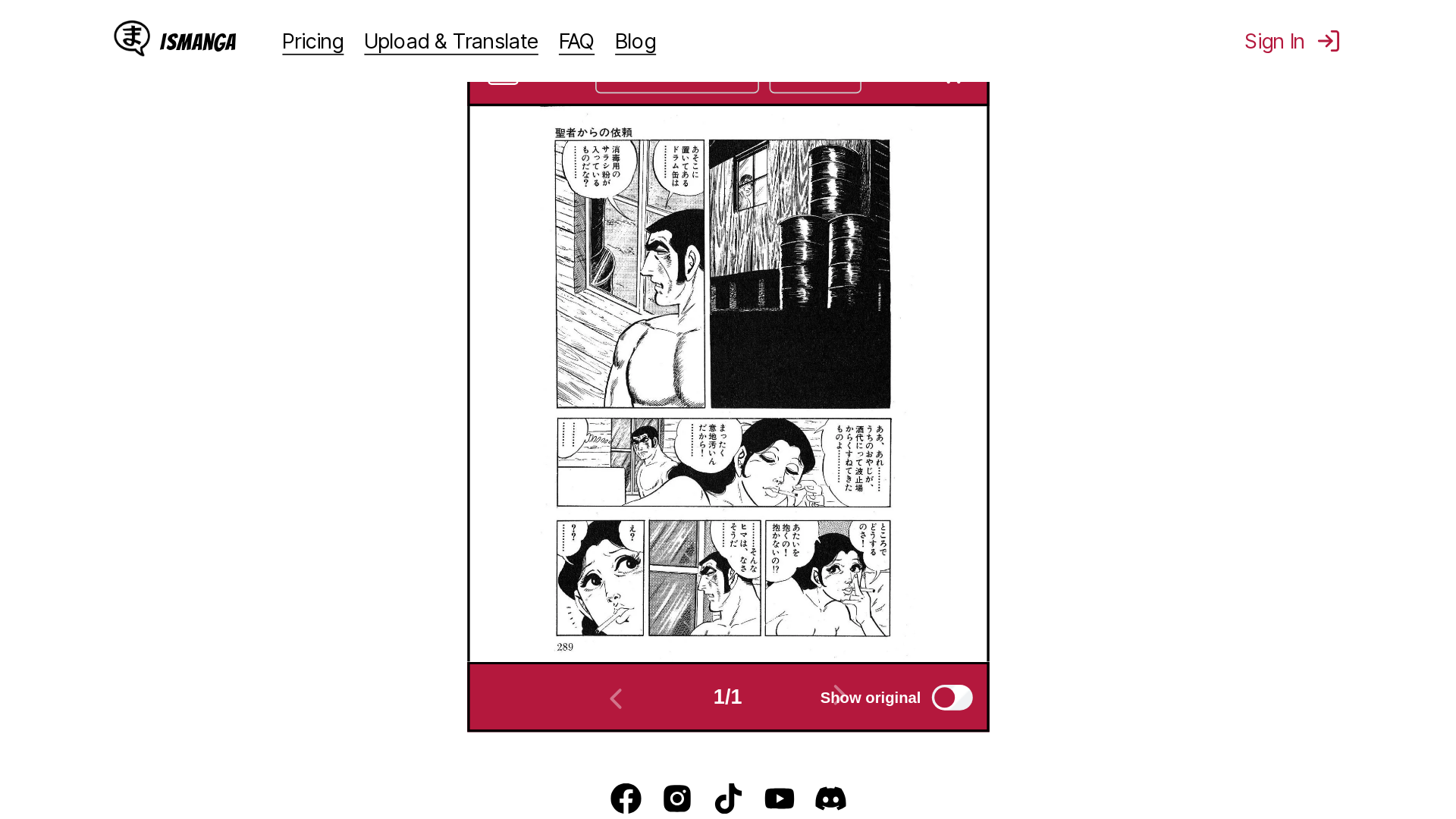
scroll to position [159, 0]
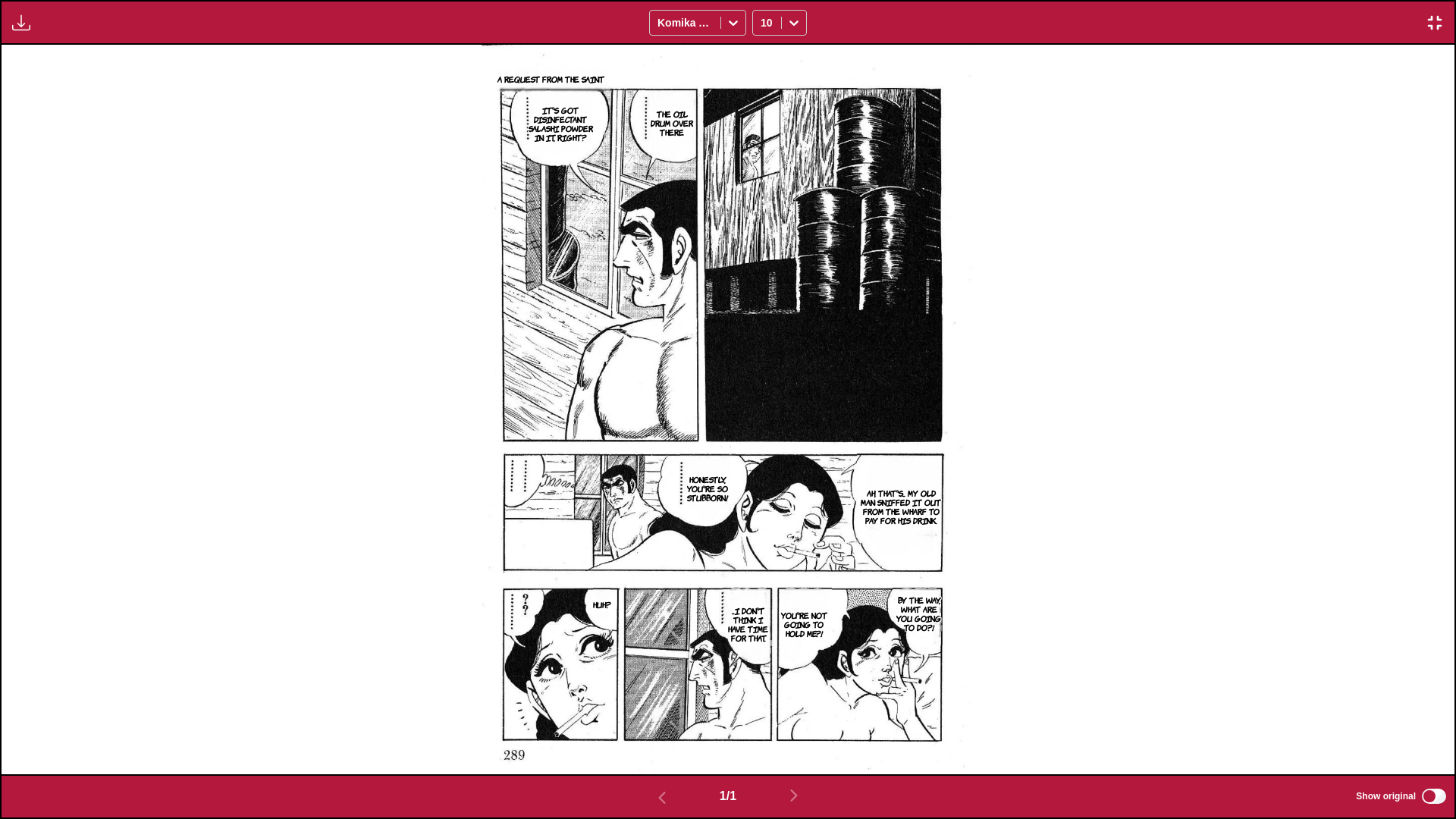
click at [763, 25] on img "button" at bounding box center [1435, 23] width 18 height 18
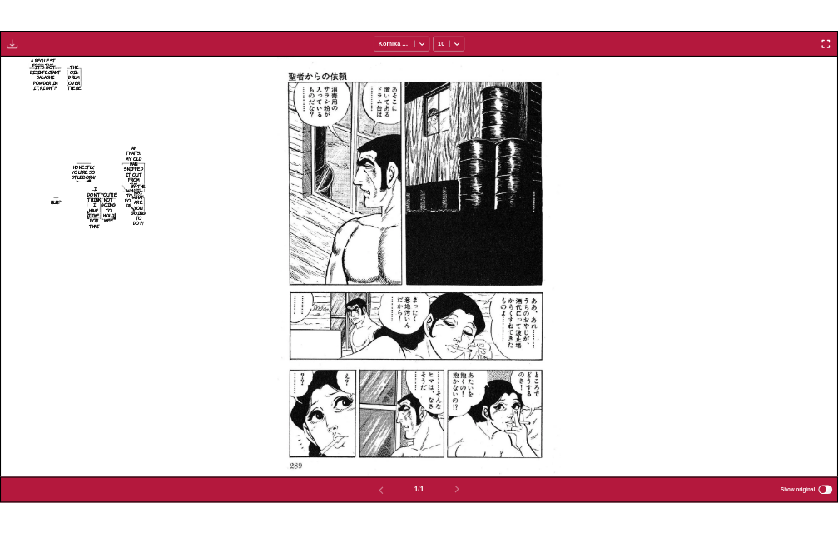
scroll to position [435, 0]
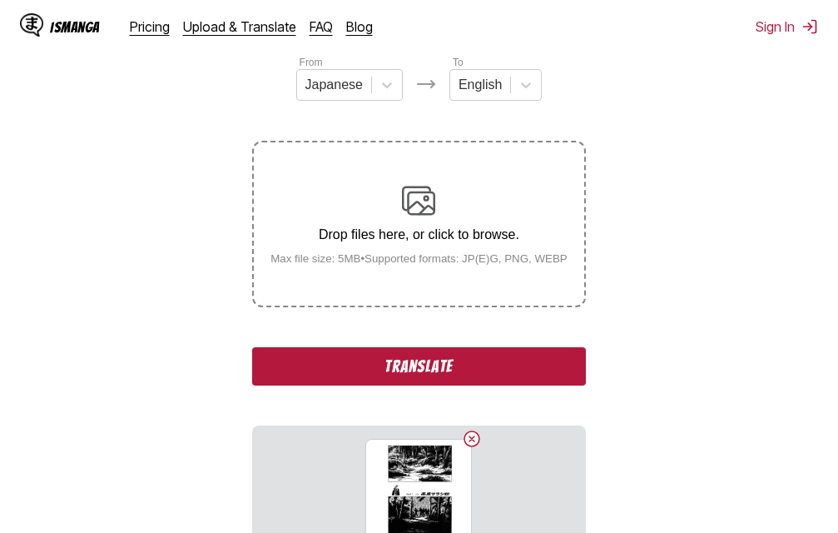
click at [427, 368] on button "Translate" at bounding box center [418, 366] width 333 height 38
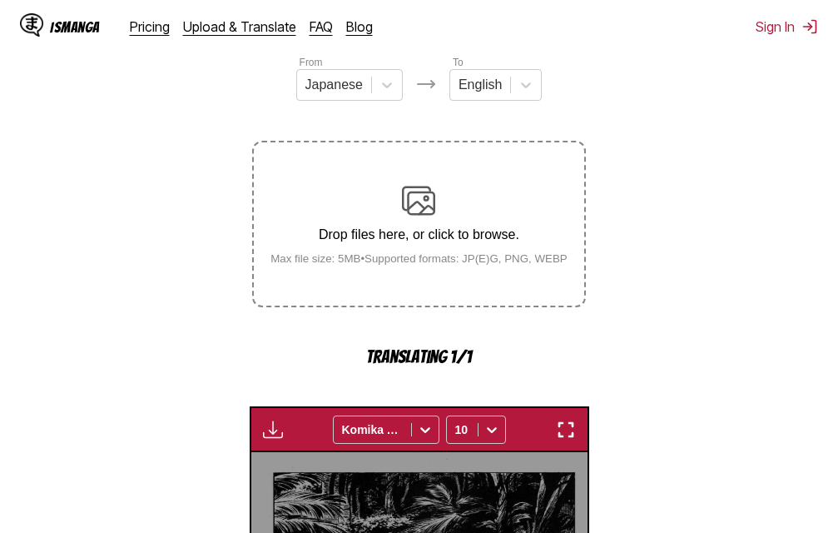
scroll to position [535, 0]
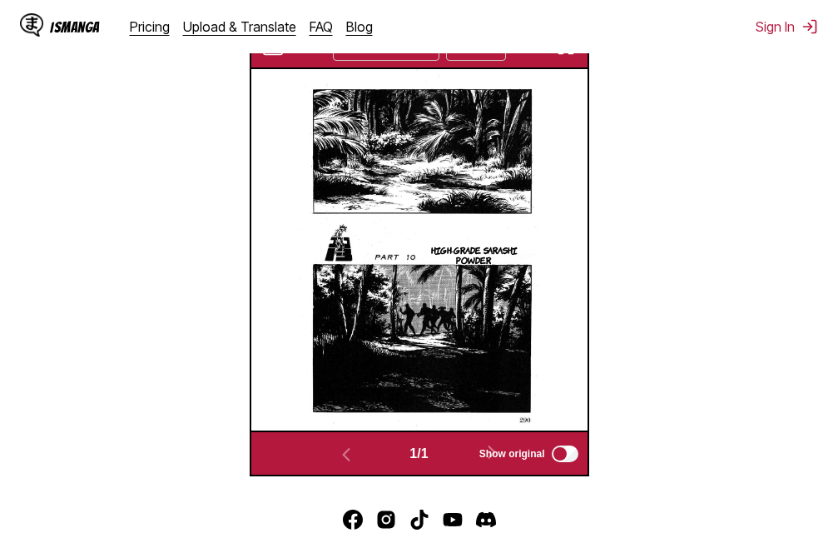
click at [570, 57] on img "button" at bounding box center [566, 47] width 20 height 20
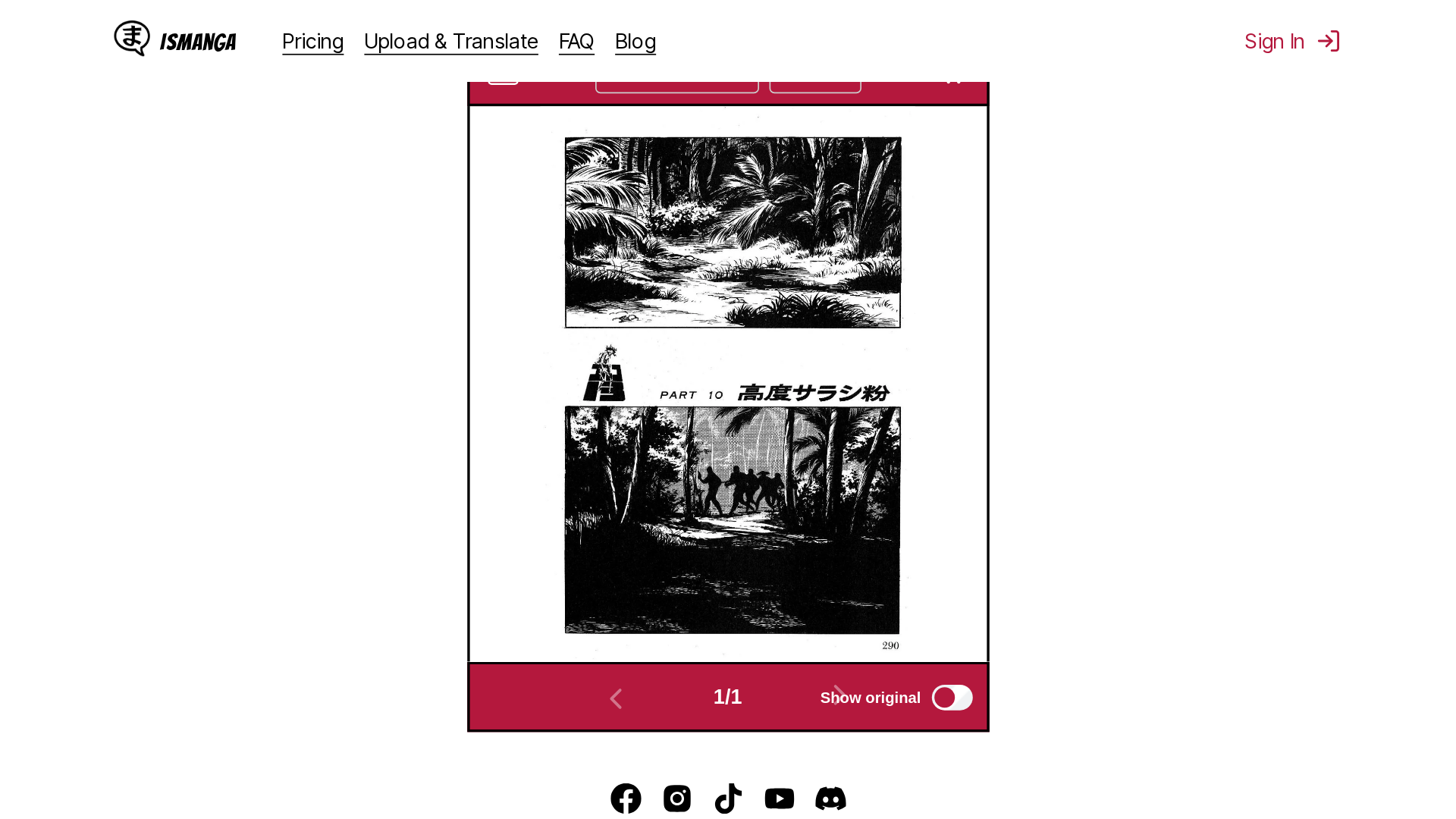
scroll to position [159, 0]
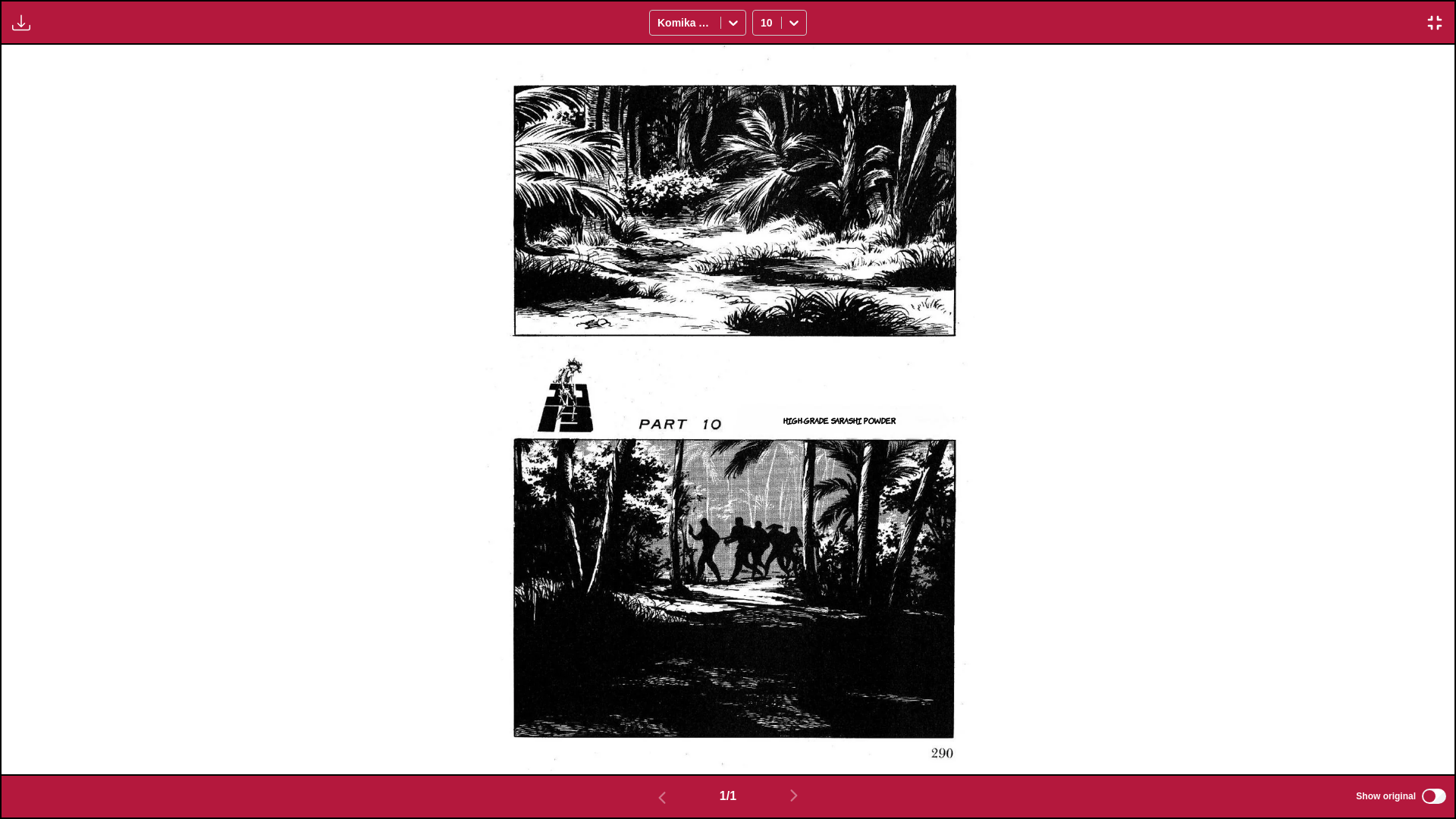
click at [763, 15] on button "button" at bounding box center [1435, 23] width 27 height 20
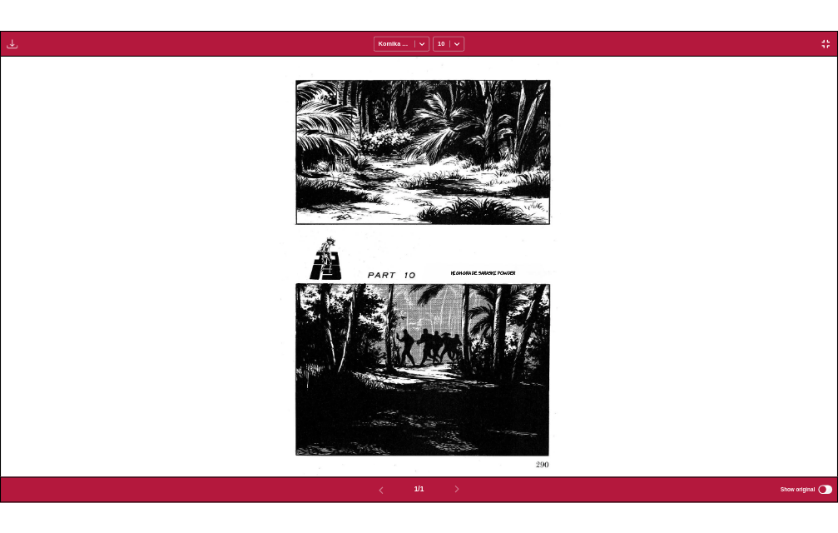
scroll to position [435, 0]
